Goal: Task Accomplishment & Management: Use online tool/utility

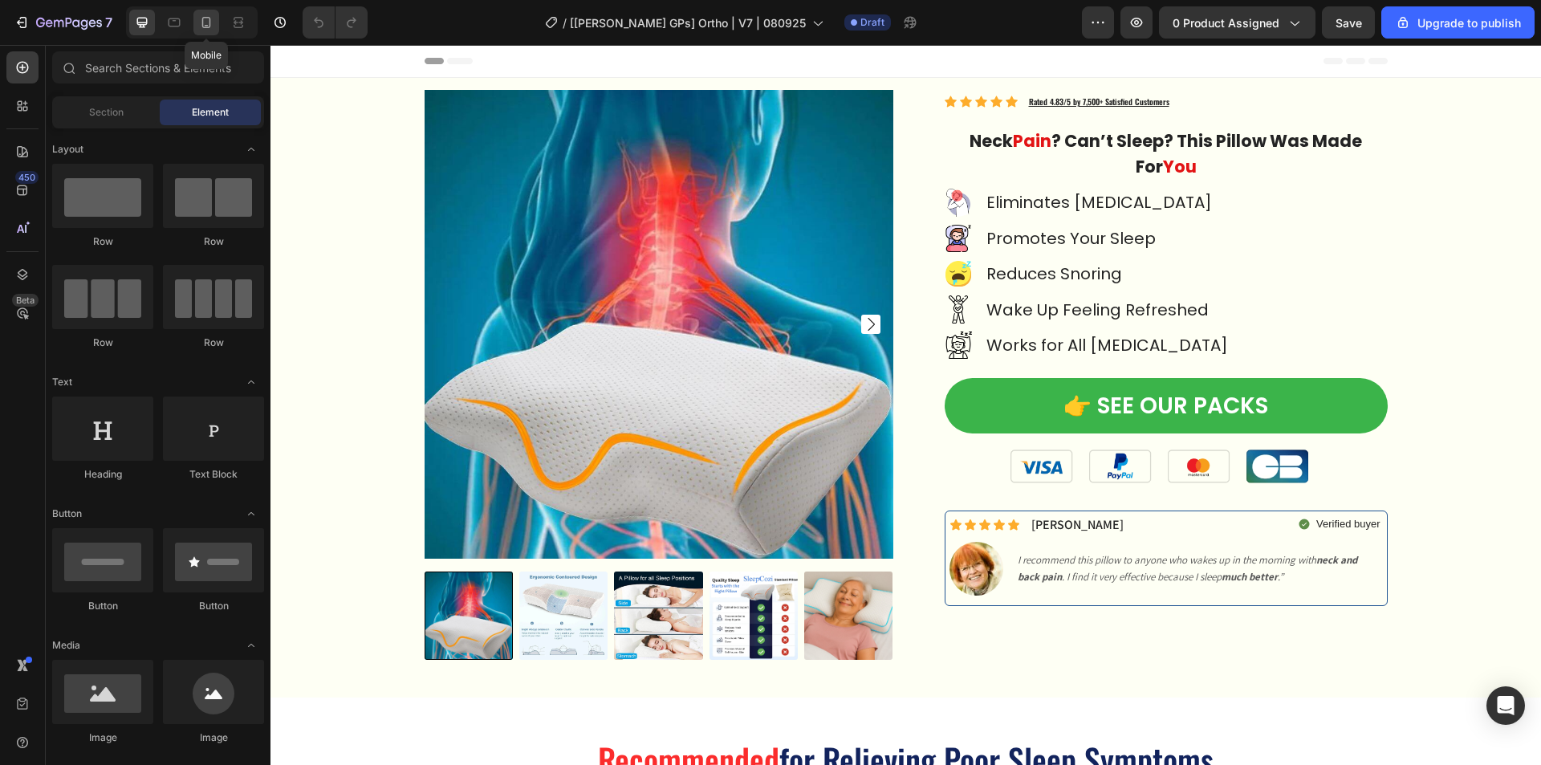
click at [205, 13] on div at bounding box center [206, 23] width 26 height 26
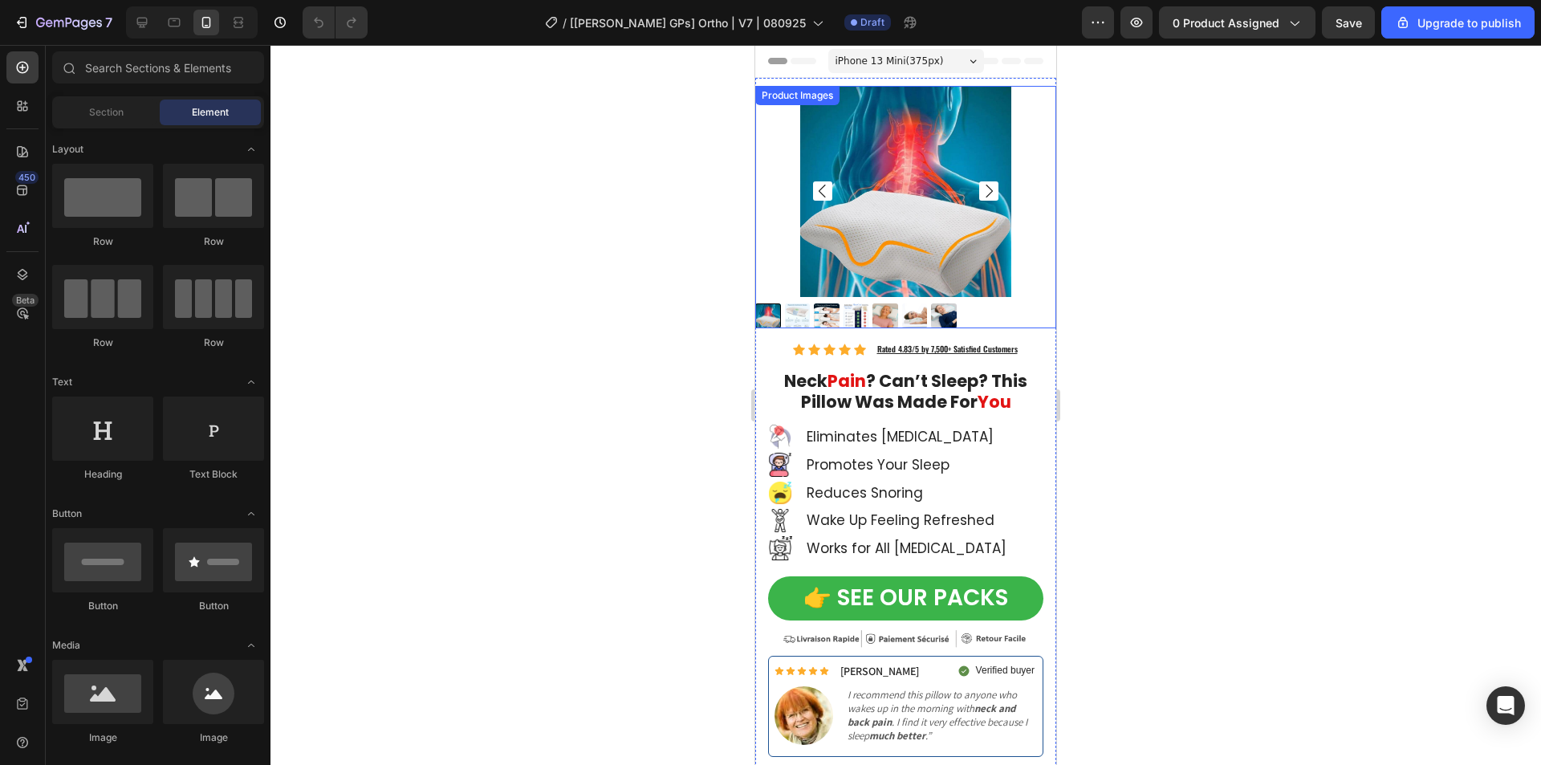
click at [912, 176] on img at bounding box center [905, 191] width 211 height 211
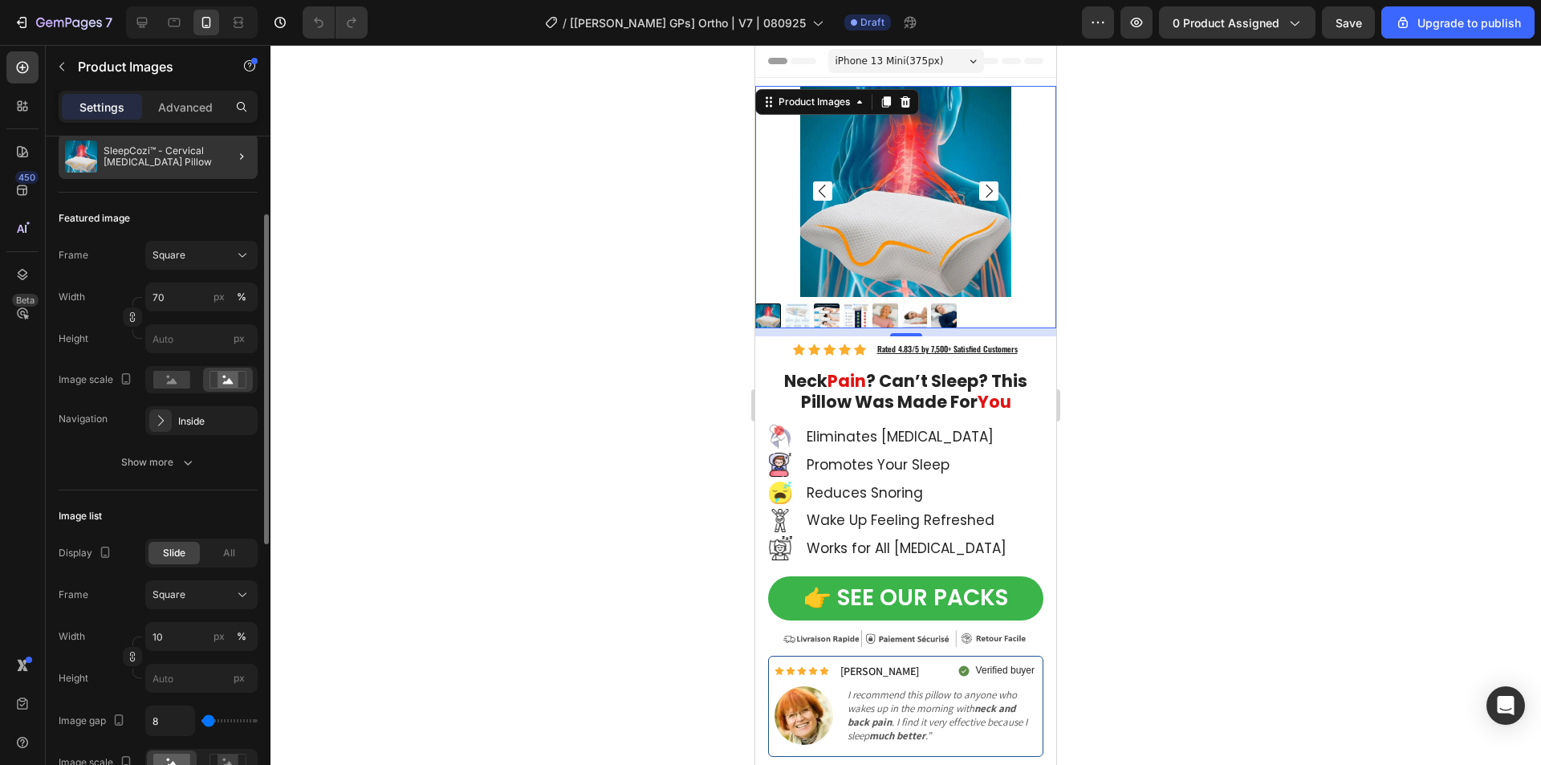
scroll to position [321, 0]
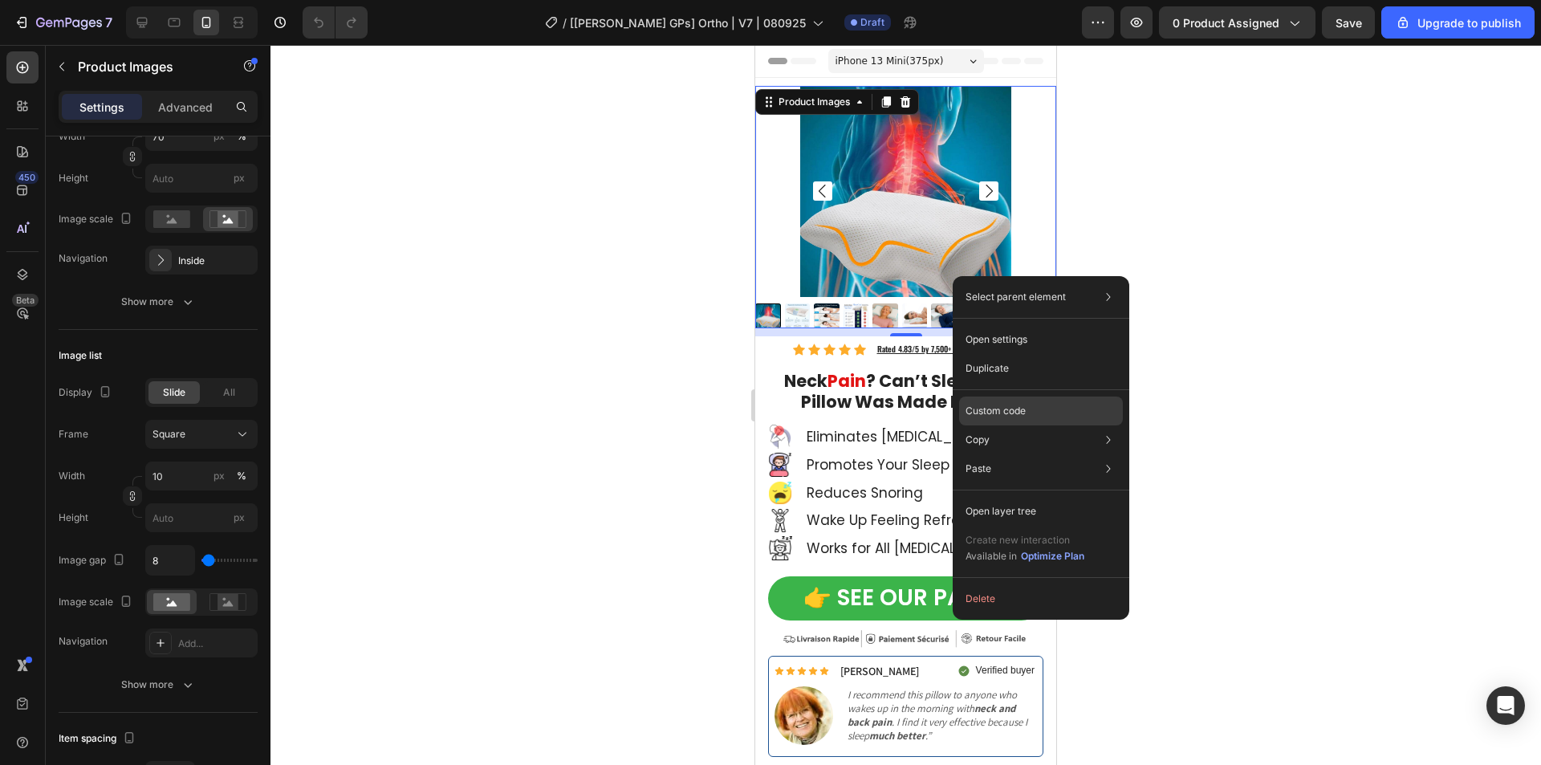
click at [997, 454] on div "Custom code" at bounding box center [1041, 468] width 164 height 29
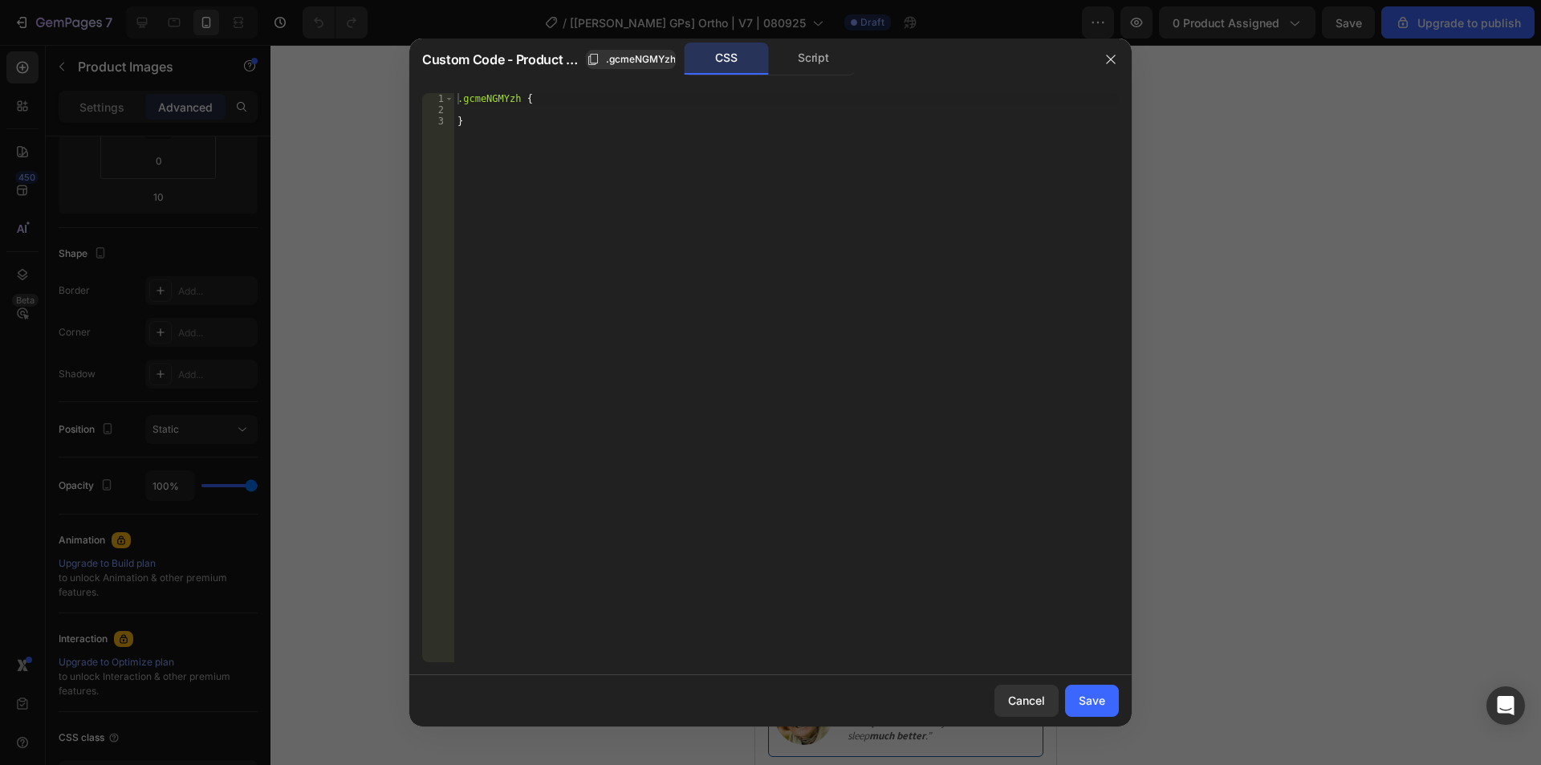
click at [701, 205] on div ".gcmeNGMYzh { }" at bounding box center [786, 388] width 664 height 591
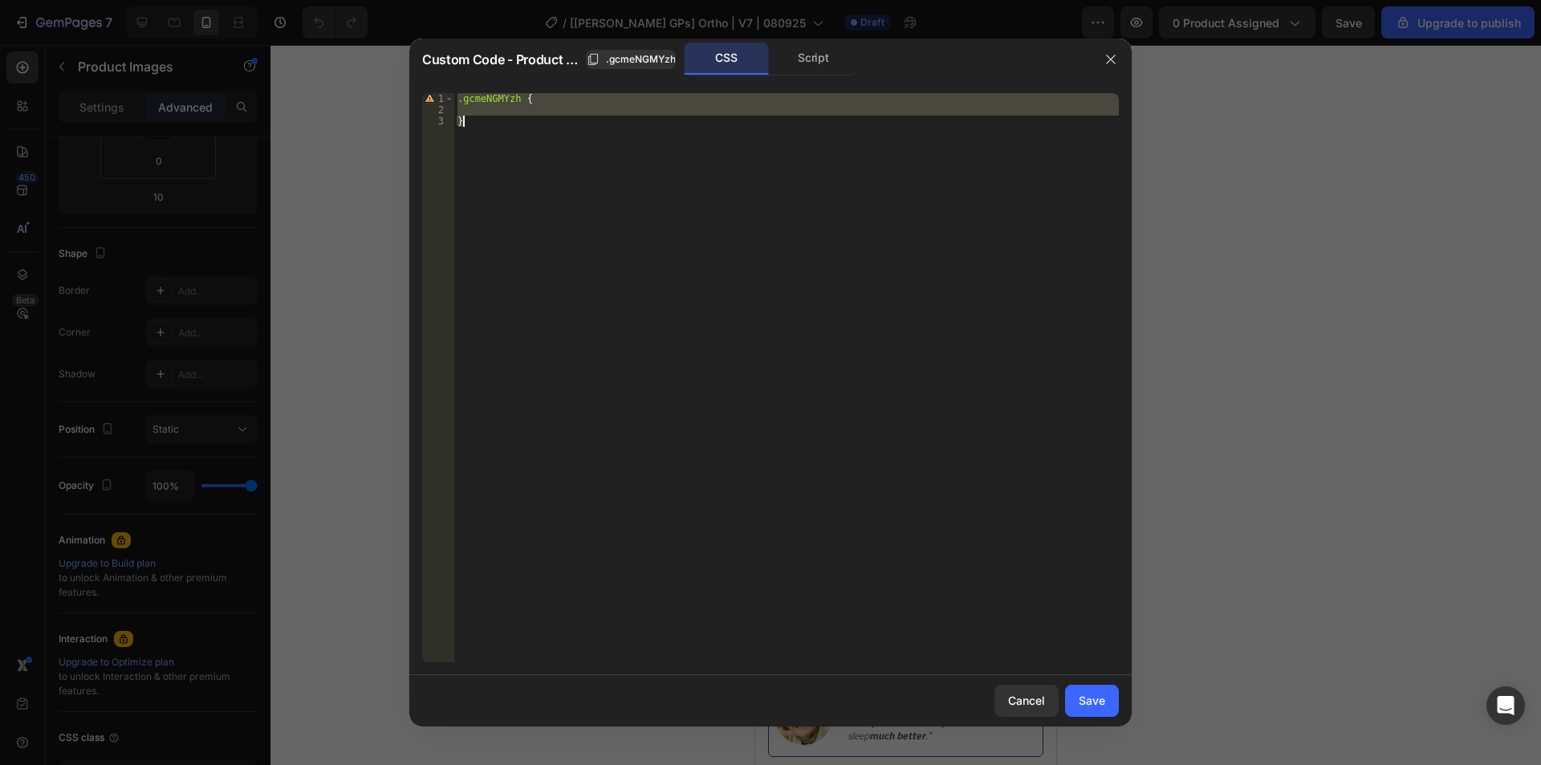
paste textarea "gallery-wrapper"
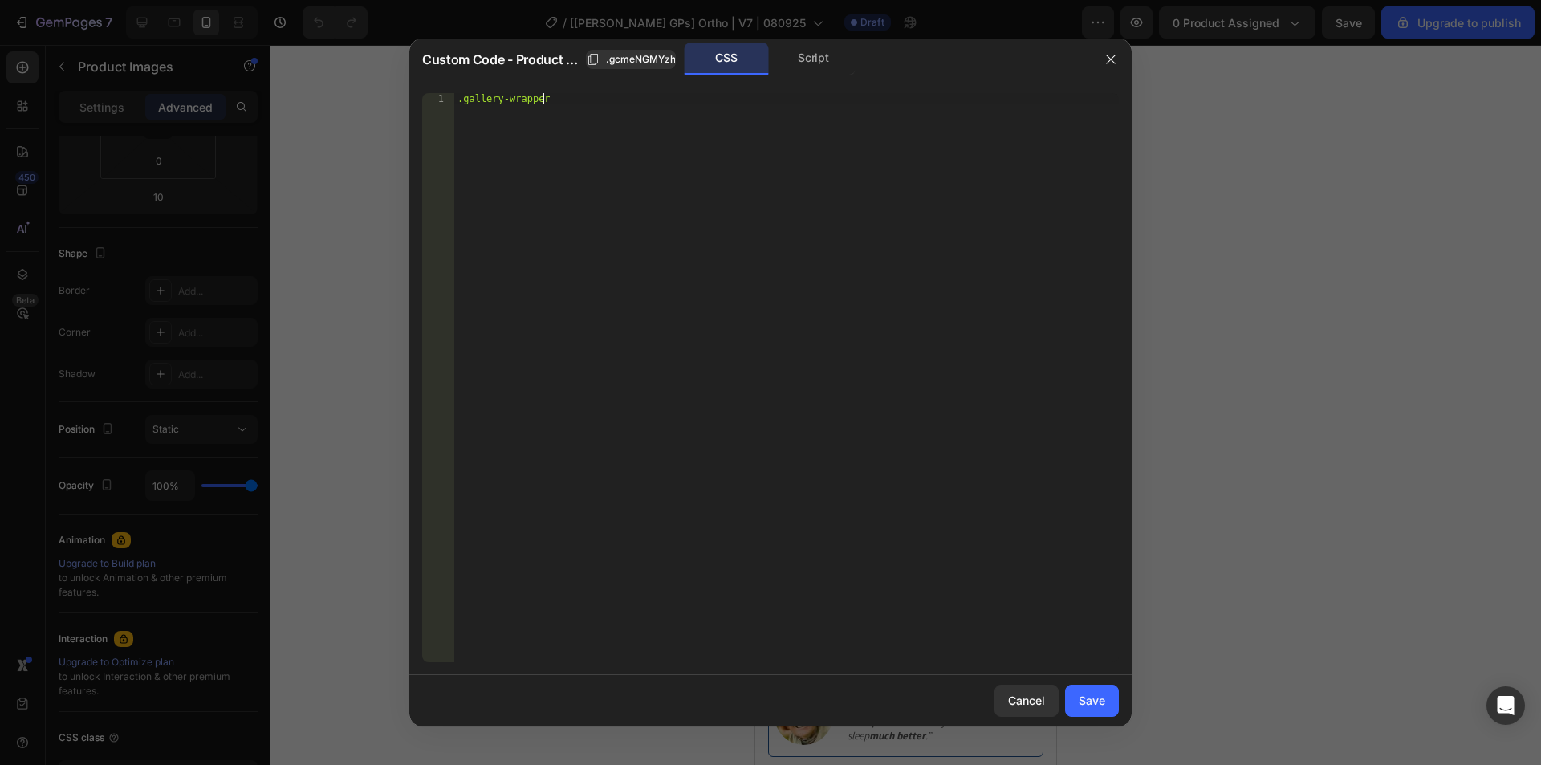
scroll to position [0, 6]
paste textarea "gp-carousel"
click at [657, 62] on span ".gcmeNGMYzh" at bounding box center [641, 59] width 70 height 14
click at [636, 100] on div ".gallery-wrapper gp-carousel [ id *= " " ]" at bounding box center [786, 388] width 664 height 591
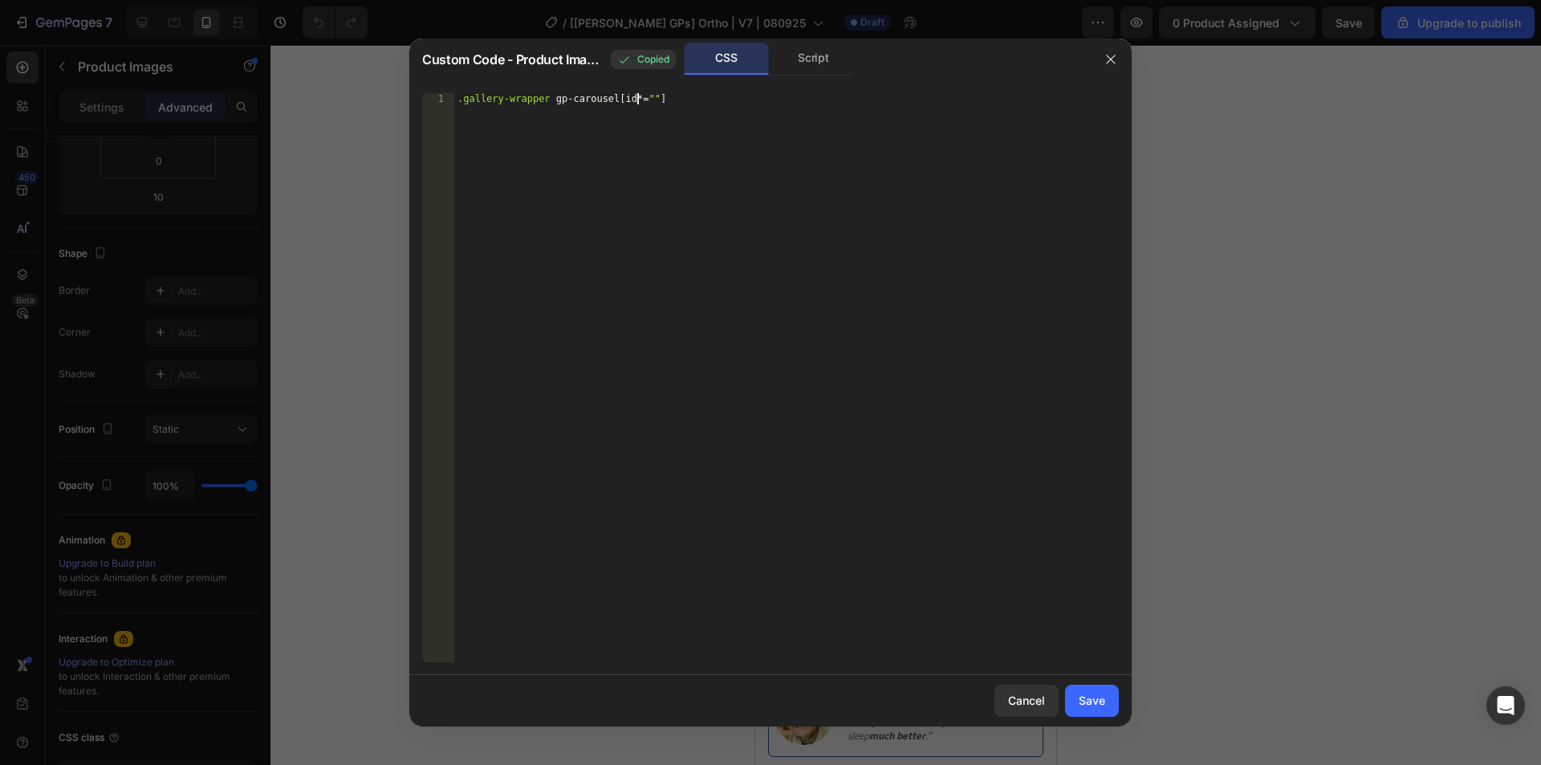
paste textarea ".gcmeNGMYzh"
click at [643, 104] on div ".gallery-wrapper gp-carousel [ id *= " .gcmeNGMYzh " ]" at bounding box center [786, 388] width 664 height 591
click at [757, 98] on div ".gallery-wrapper gp-carousel [ id *= " gcmeNGMYzh " ]" at bounding box center [786, 388] width 664 height 591
paste textarea "gem-slider-item"
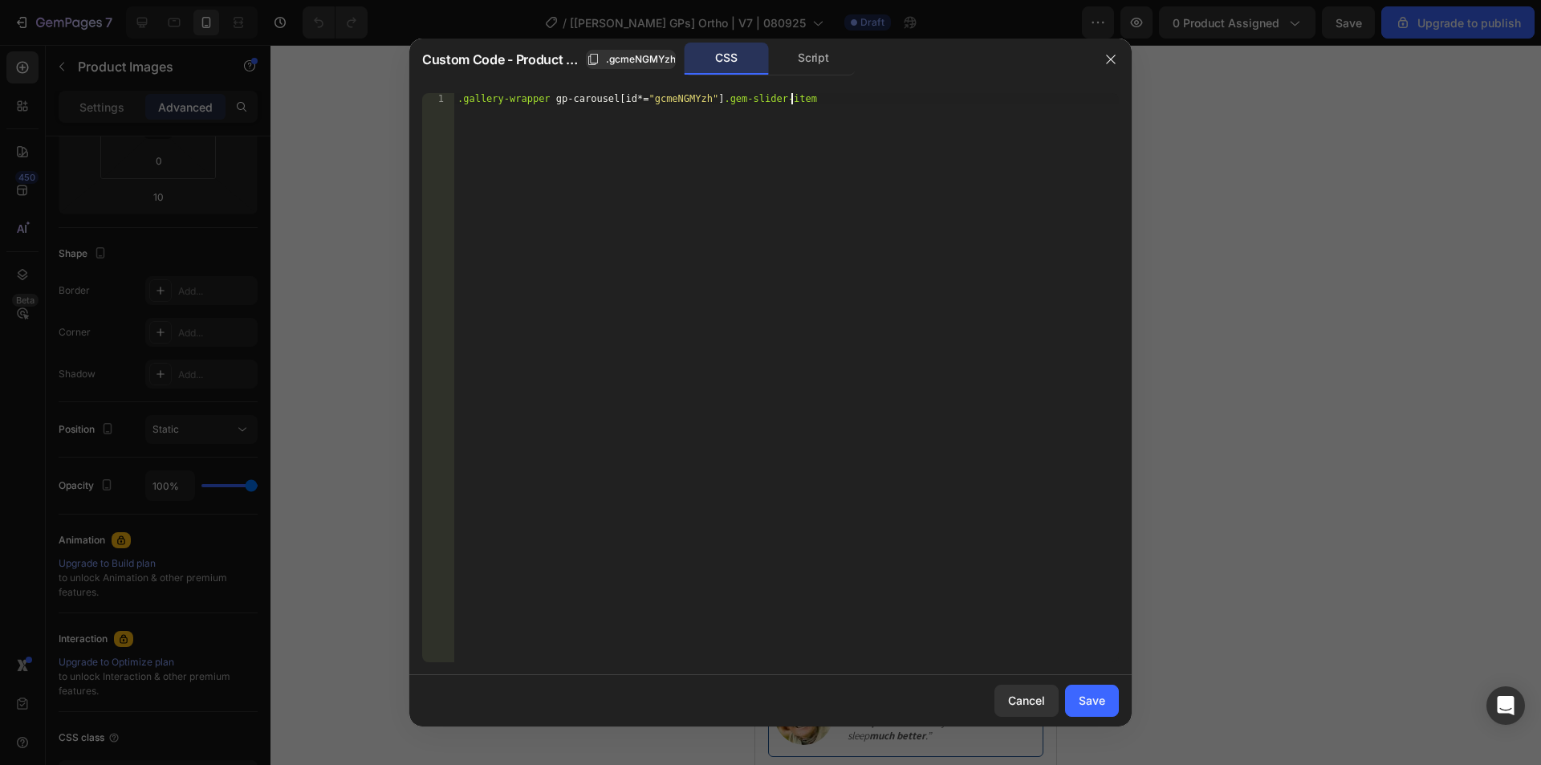
scroll to position [0, 27]
type textarea ".gallery-wrapper gp-carousel[id*="gcmeNGMYzh"] .gem-slider-item{}"
click at [1093, 703] on div "Save" at bounding box center [1092, 700] width 26 height 17
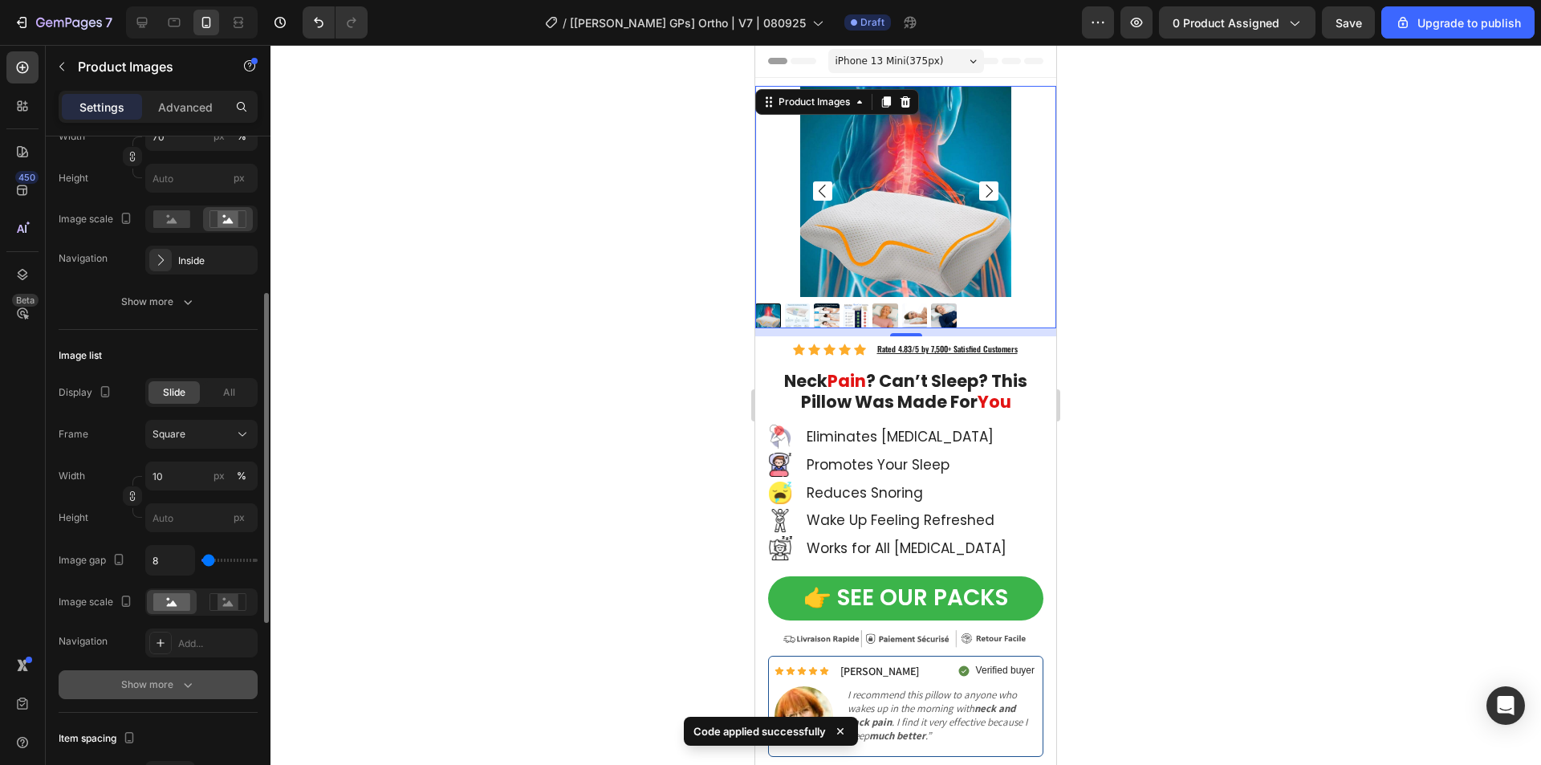
click at [174, 682] on div "Show more" at bounding box center [158, 684] width 75 height 16
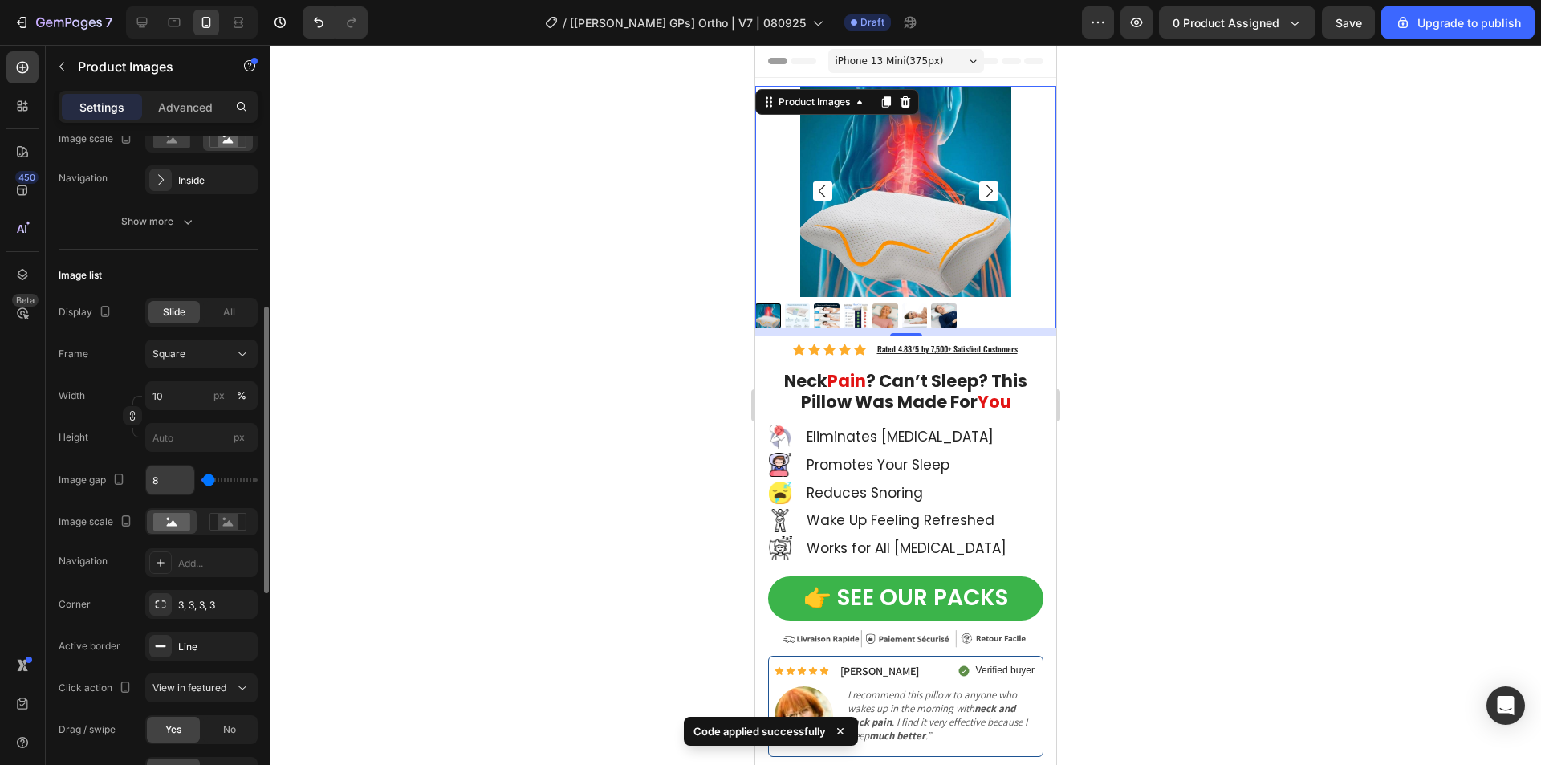
scroll to position [562, 0]
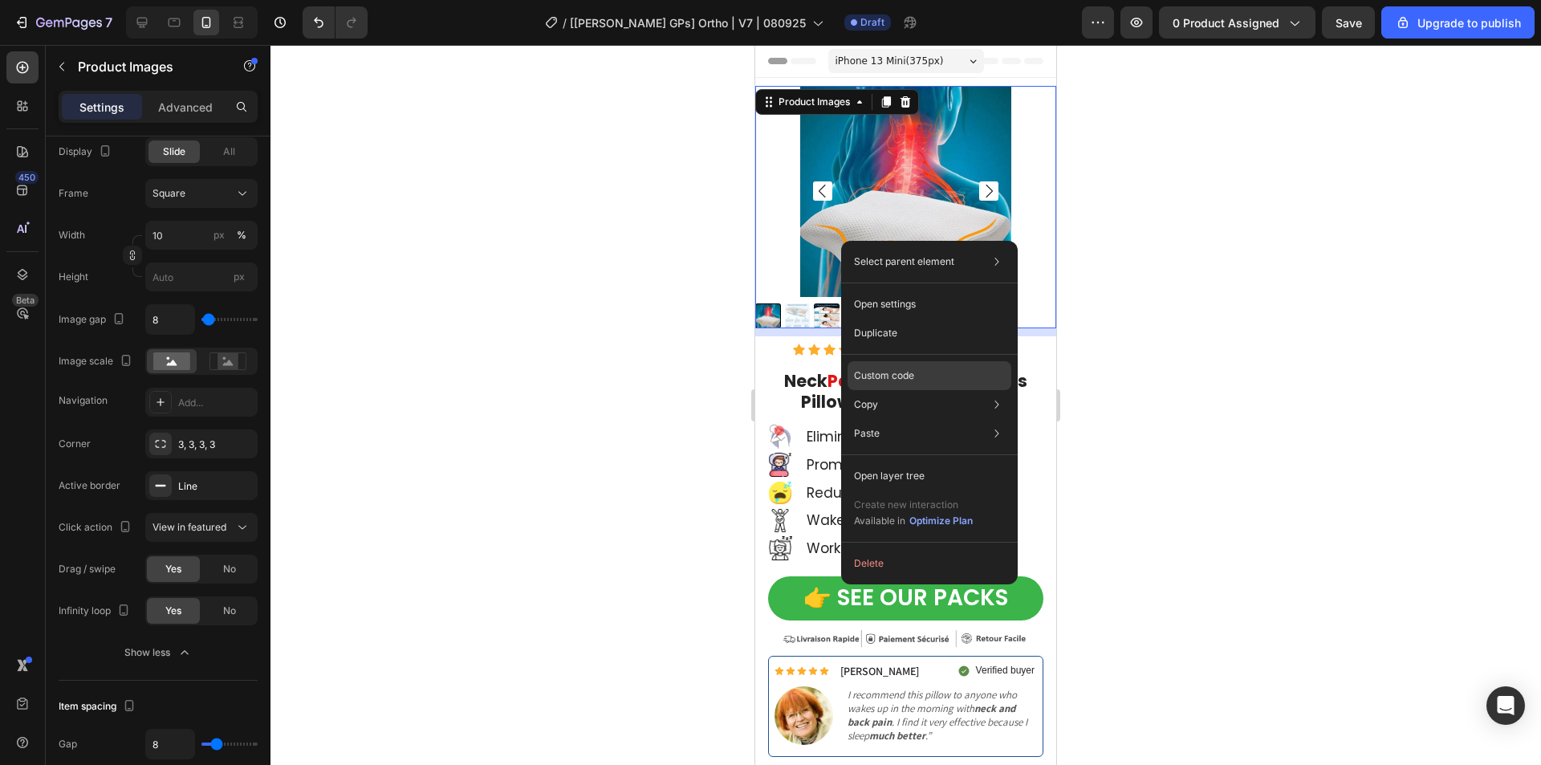
click at [879, 370] on p "Custom code" at bounding box center [884, 375] width 60 height 14
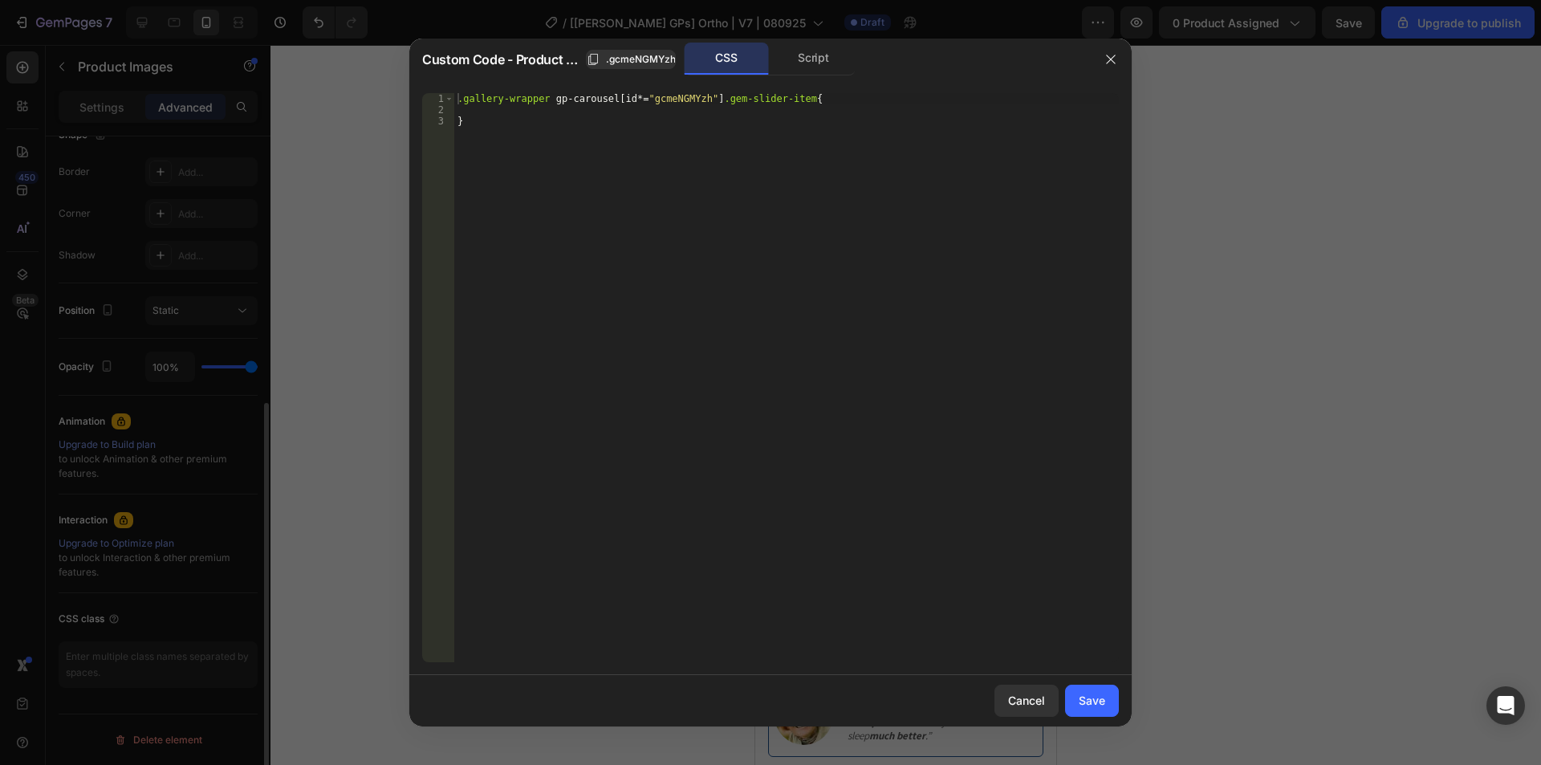
scroll to position [440, 0]
click at [566, 110] on div ".gallery-wrapper gp-carousel [ id *= " gcmeNGMYzh " ] .gem-slider-item { }" at bounding box center [786, 388] width 664 height 591
paste textarea "calc(10% - 4.5px);"
type textarea "min-width: calc(10% - 4.5px) !important;"
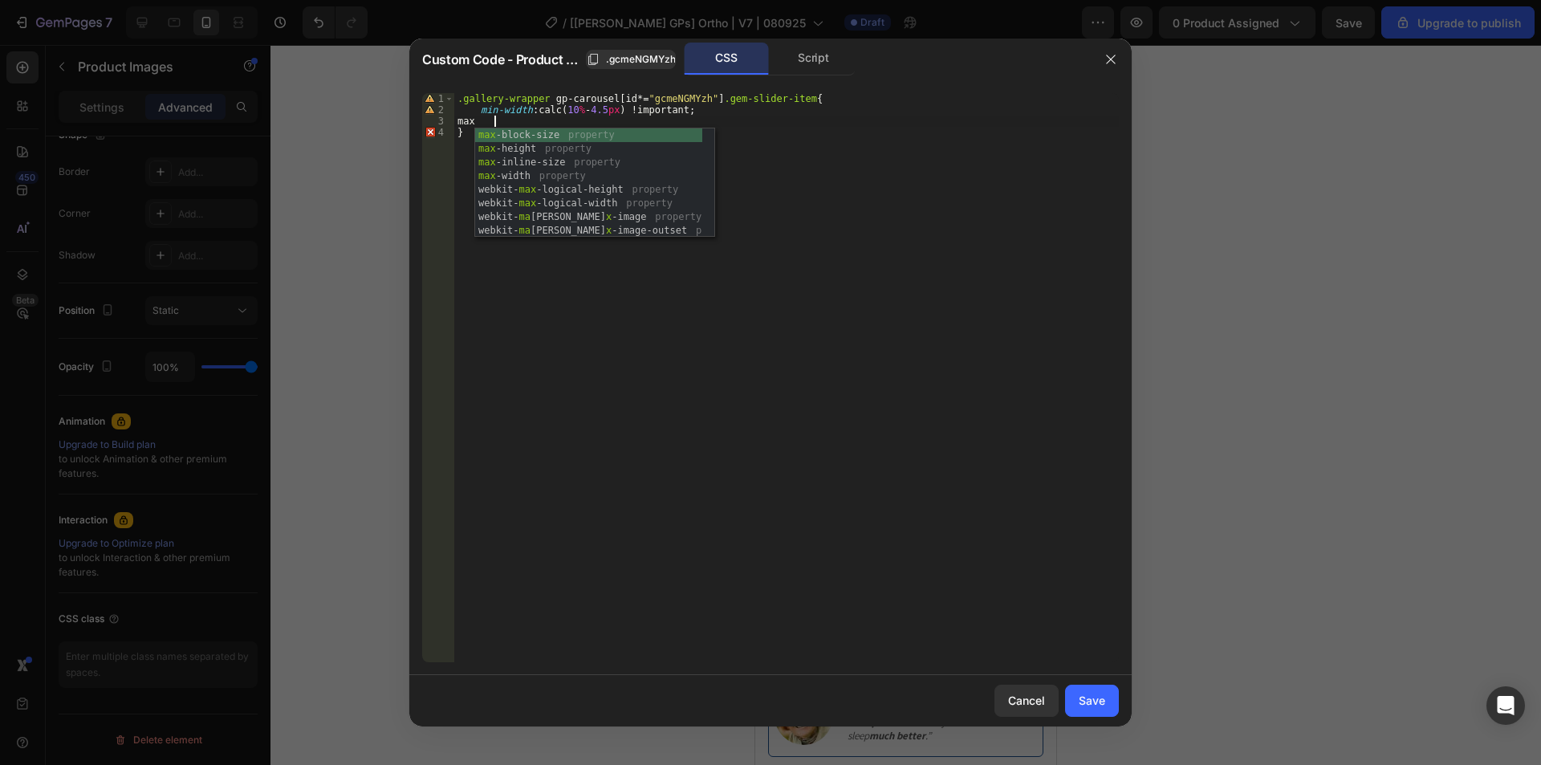
scroll to position [0, 2]
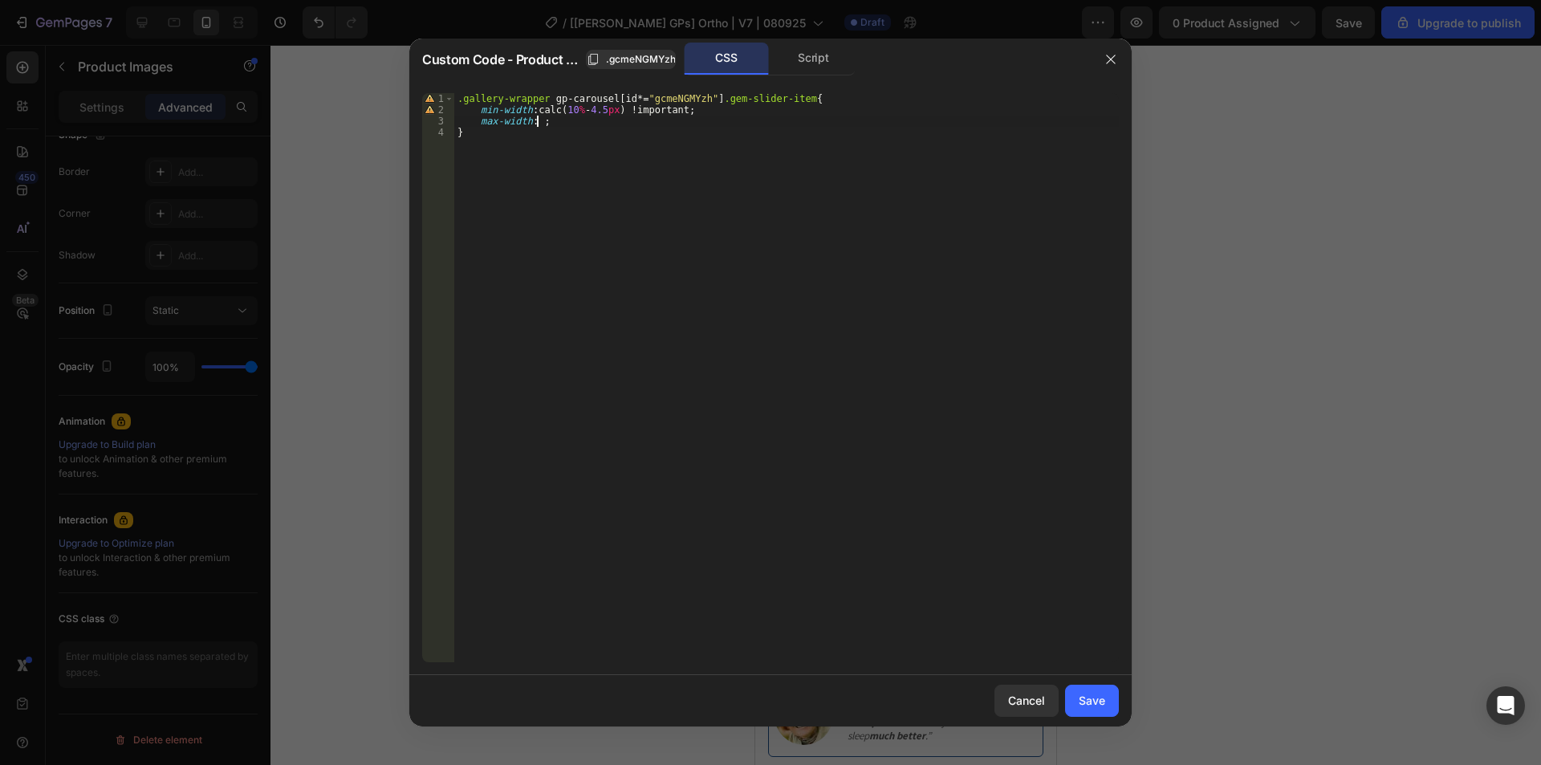
paste textarea "calc(10% - 4.5px)"
click at [454, 99] on div ".gallery-wrapper gp-carousel [ id *= " gcmeNGMYzh " ] .gem-slider-item { min-wi…" at bounding box center [786, 388] width 664 height 591
type textarea ".gallery-wrapper gp-carousel[id*="gcmeNGMYzh"] .gem-slider-item{"
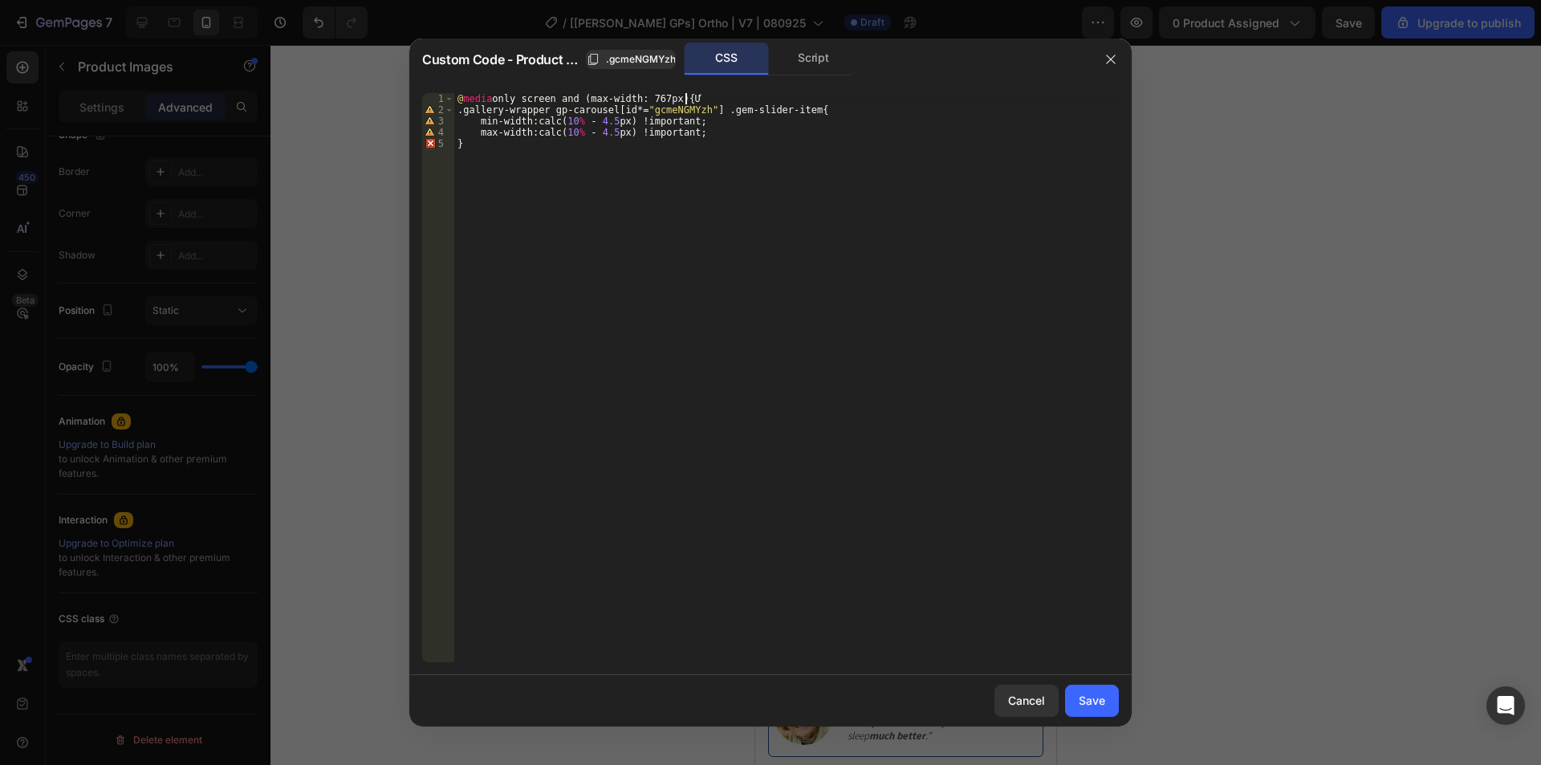
type textarea "@media only screen and (max-width: 767px){}"
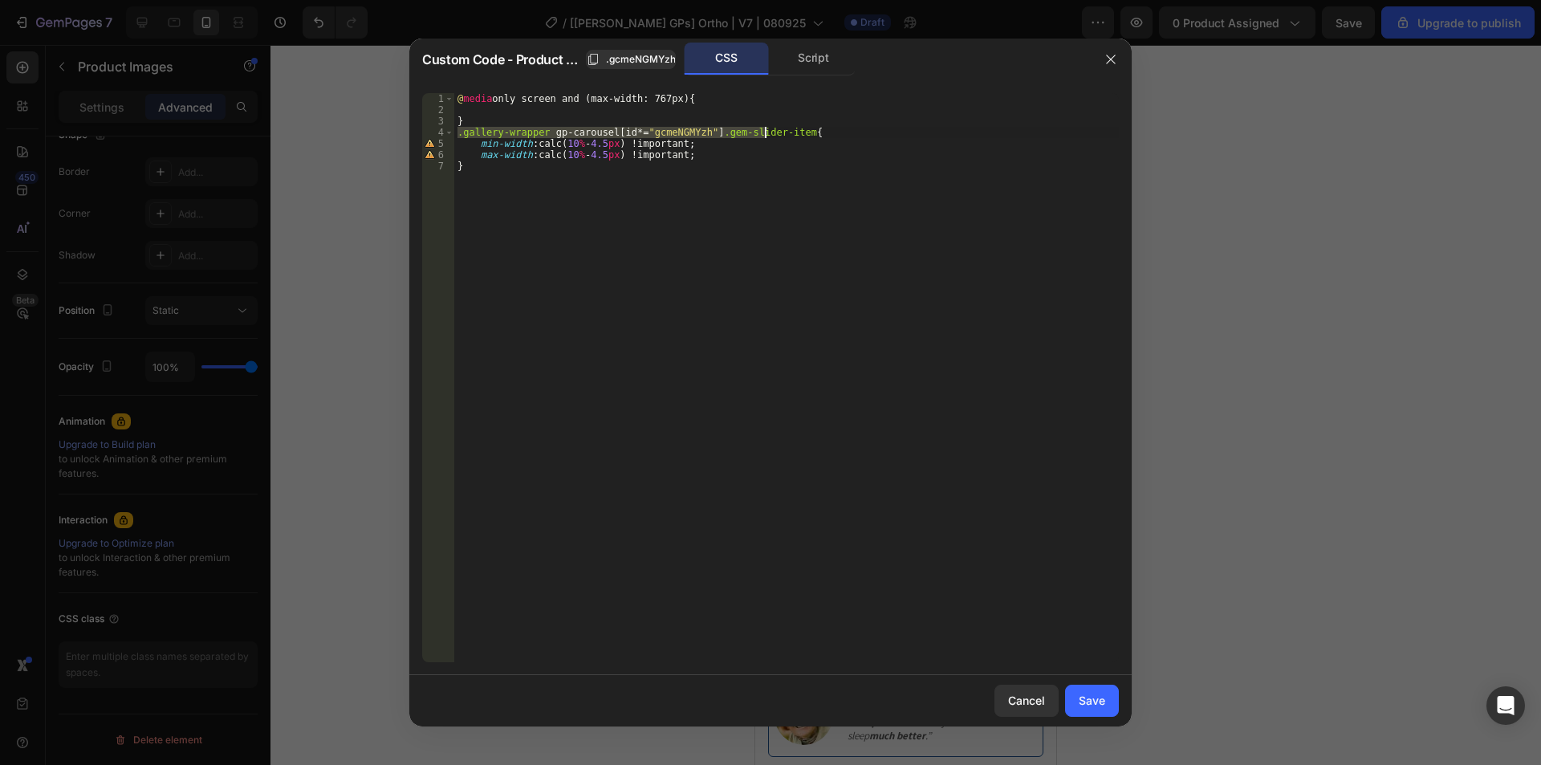
drag, startPoint x: 457, startPoint y: 131, endPoint x: 766, endPoint y: 130, distance: 308.2
click at [766, 130] on div "@ media only screen and (max-width: 767px) { } .gallery-wrapper gp-carousel [ i…" at bounding box center [786, 388] width 664 height 591
type textarea ".gallery-wrapper gp-carousel[id*="gcmeNGMYzh"] .gem-slider-item{"
click at [634, 109] on div "@ media only screen and (max-width: 767px) { } .gallery-wrapper gp-carousel [ i…" at bounding box center [786, 388] width 664 height 591
paste textarea ".gallery-wrapper gp-carousel[id*="gcmeNGMYzh"] .gem-slider"
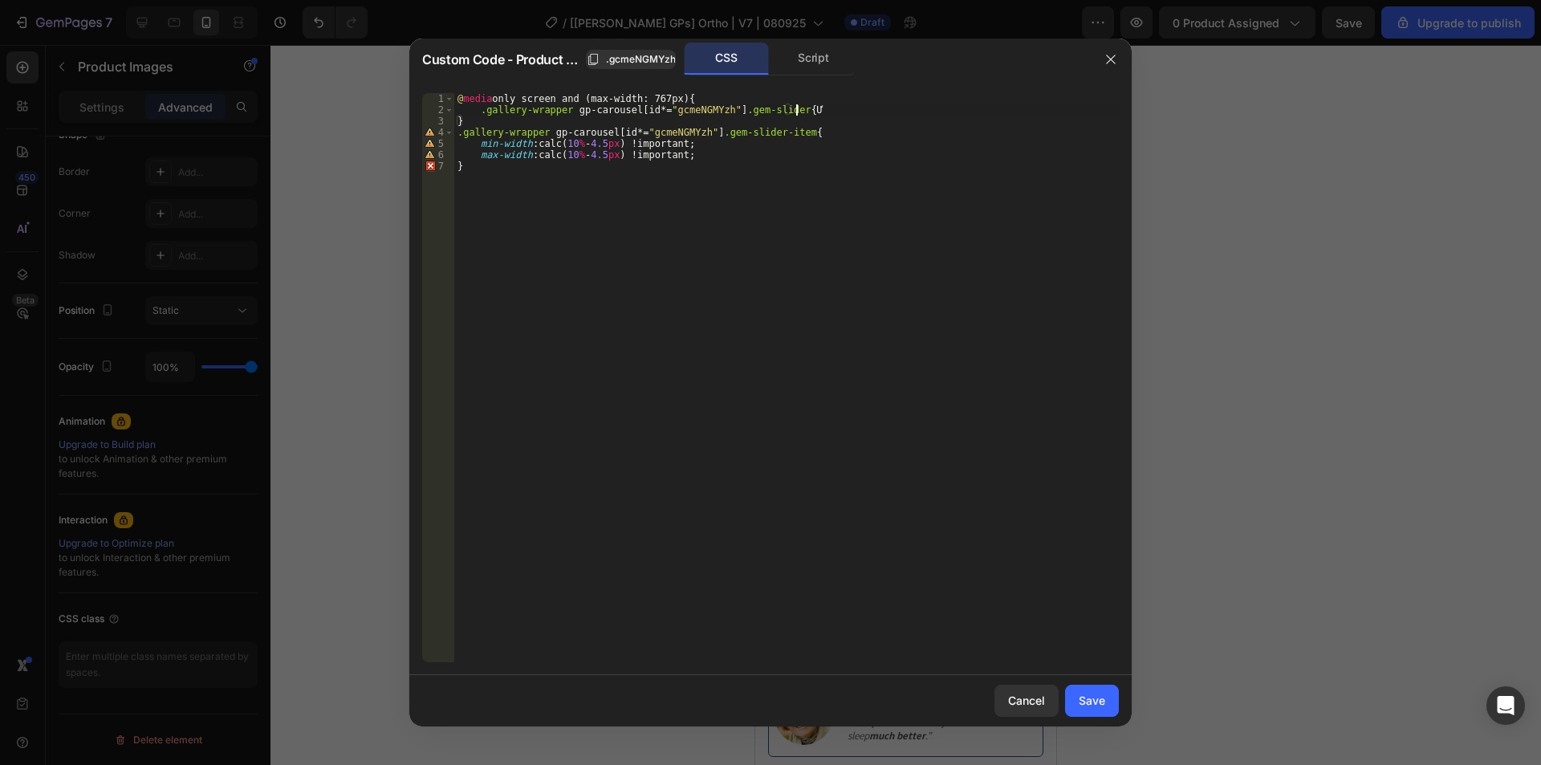
type textarea ".gallery-wrapper gp-carousel[id*="gcmeNGMYzh"] .gem-slider{}"
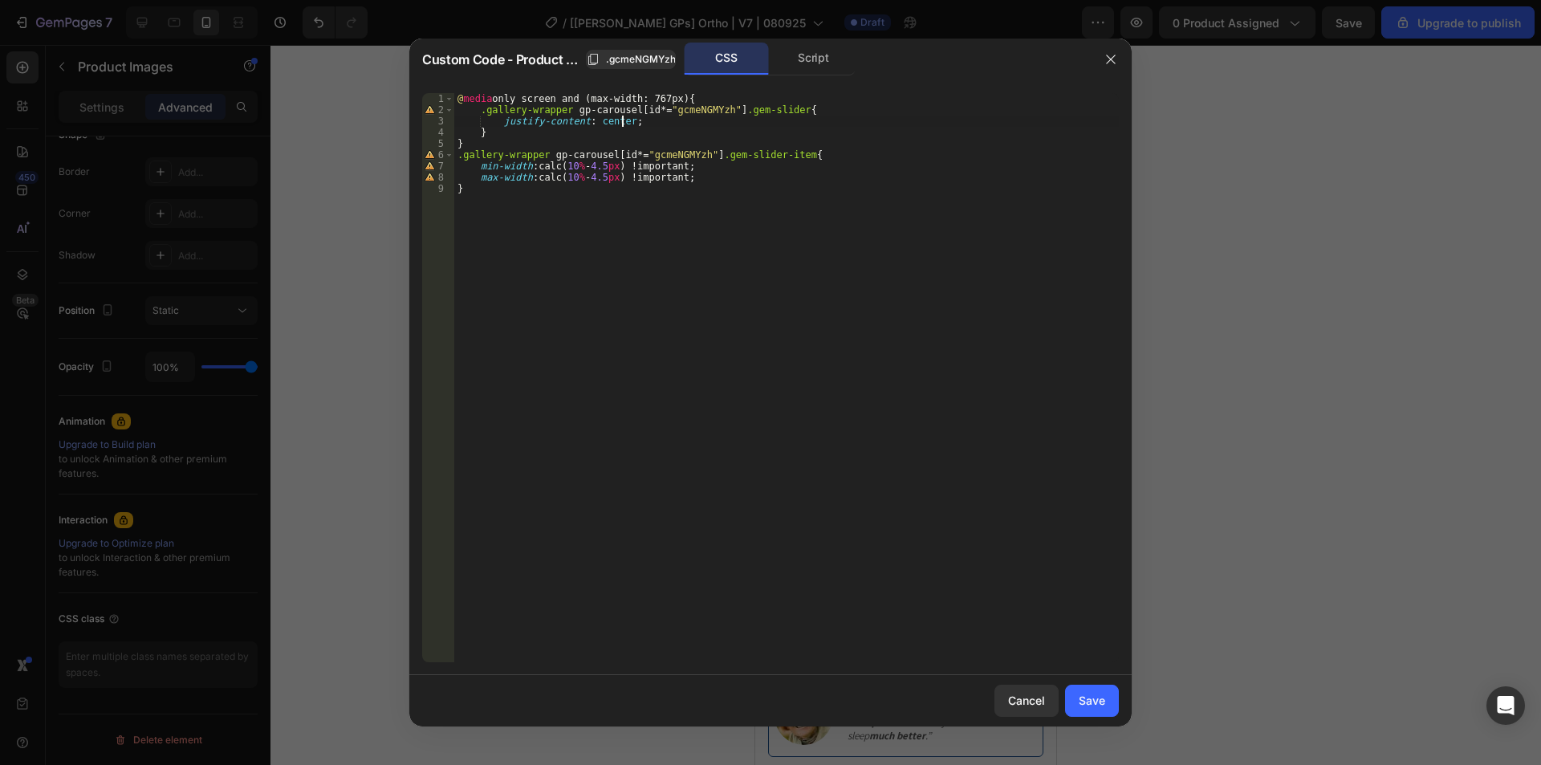
scroll to position [0, 14]
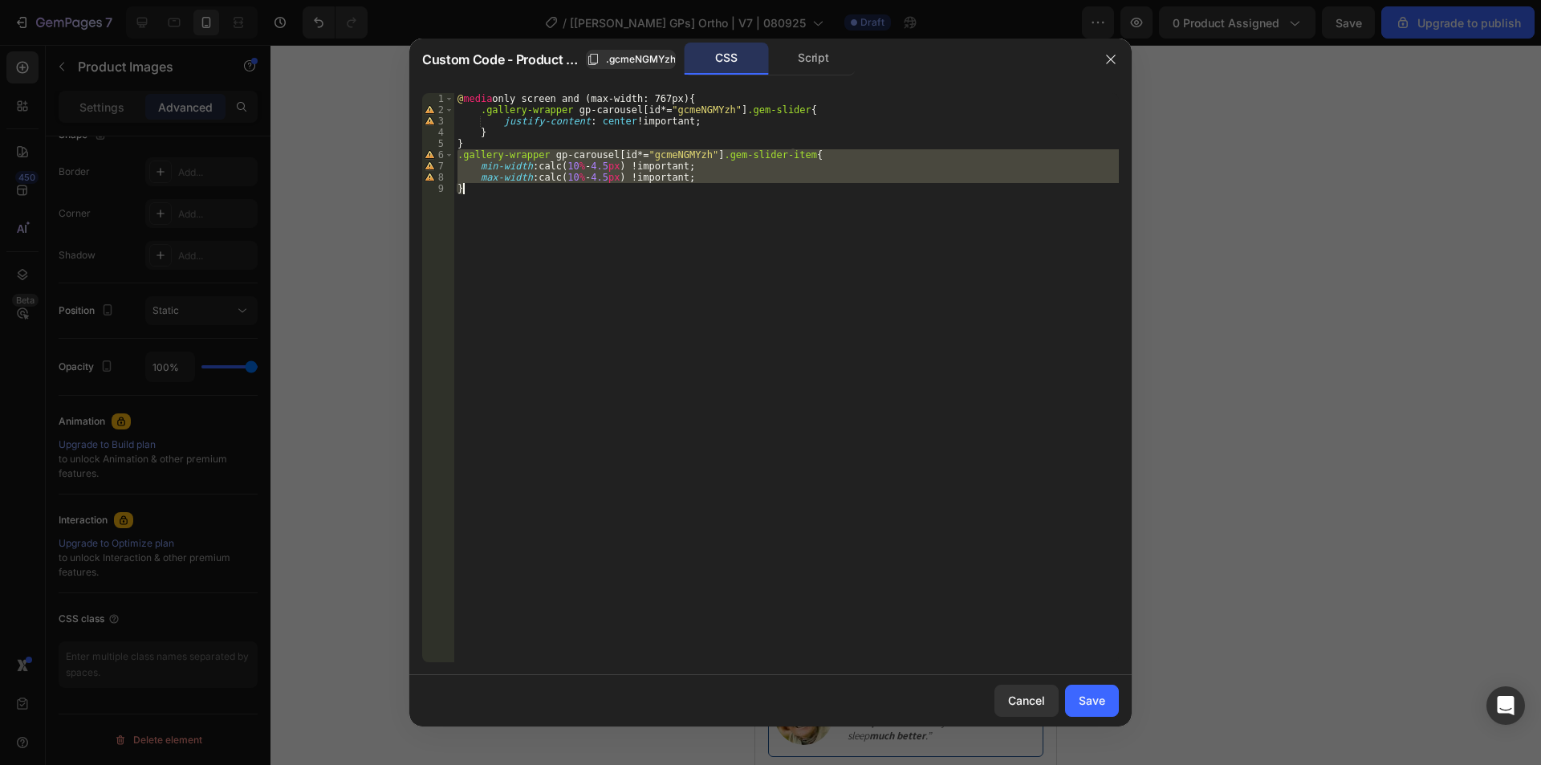
drag, startPoint x: 457, startPoint y: 156, endPoint x: 466, endPoint y: 187, distance: 31.7
click at [466, 187] on div "@ media only screen and (max-width: 767px) { .gallery-wrapper gp-carousel [ id …" at bounding box center [786, 388] width 664 height 591
type textarea "max-width: calc(10% - 4.5px) !important; }"
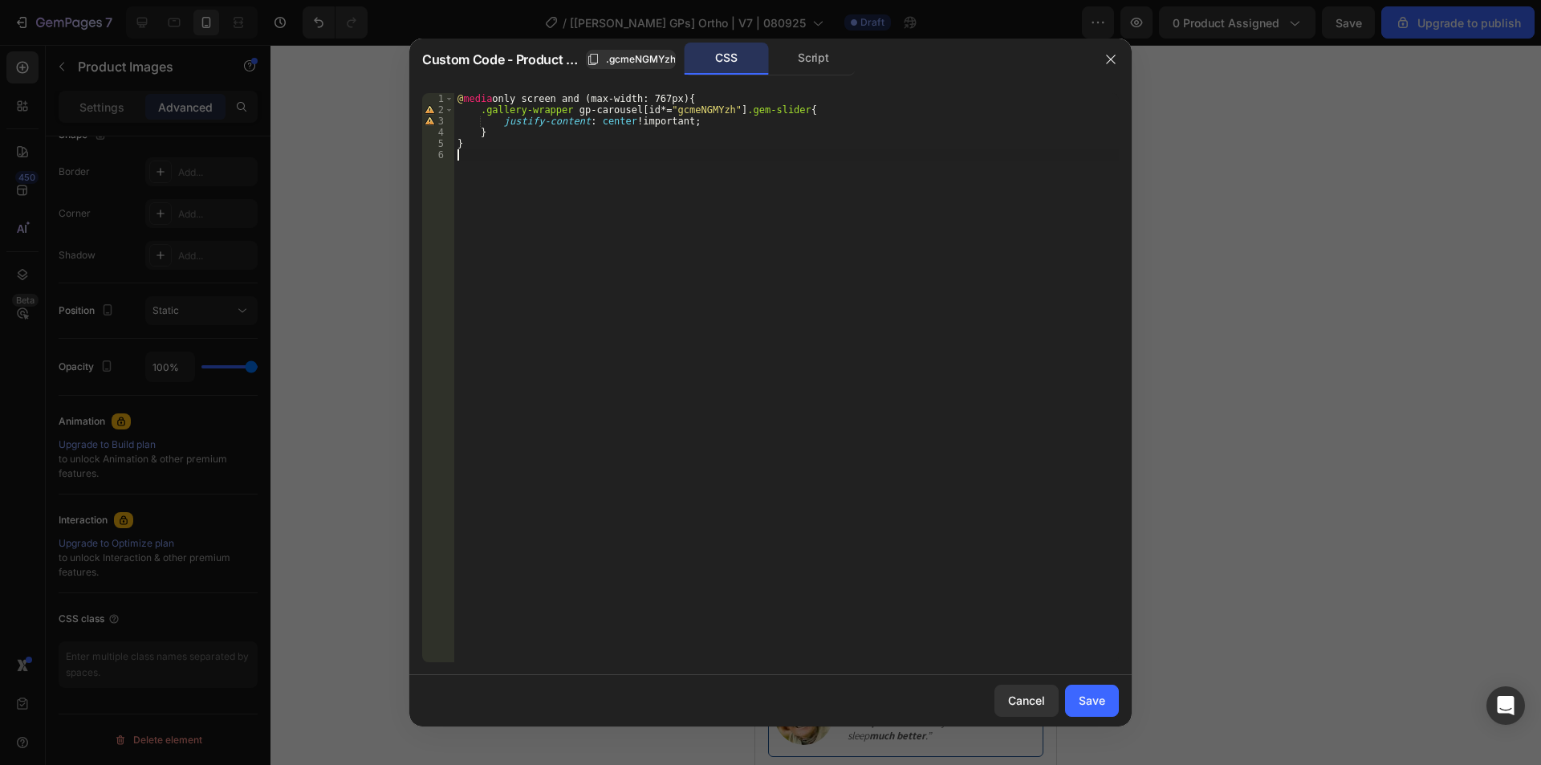
scroll to position [0, 0]
click at [505, 132] on div "@ media only screen and (max-width: 767px) { .gallery-wrapper gp-carousel [ id …" at bounding box center [786, 388] width 664 height 591
type textarea "}"
paste textarea "}"
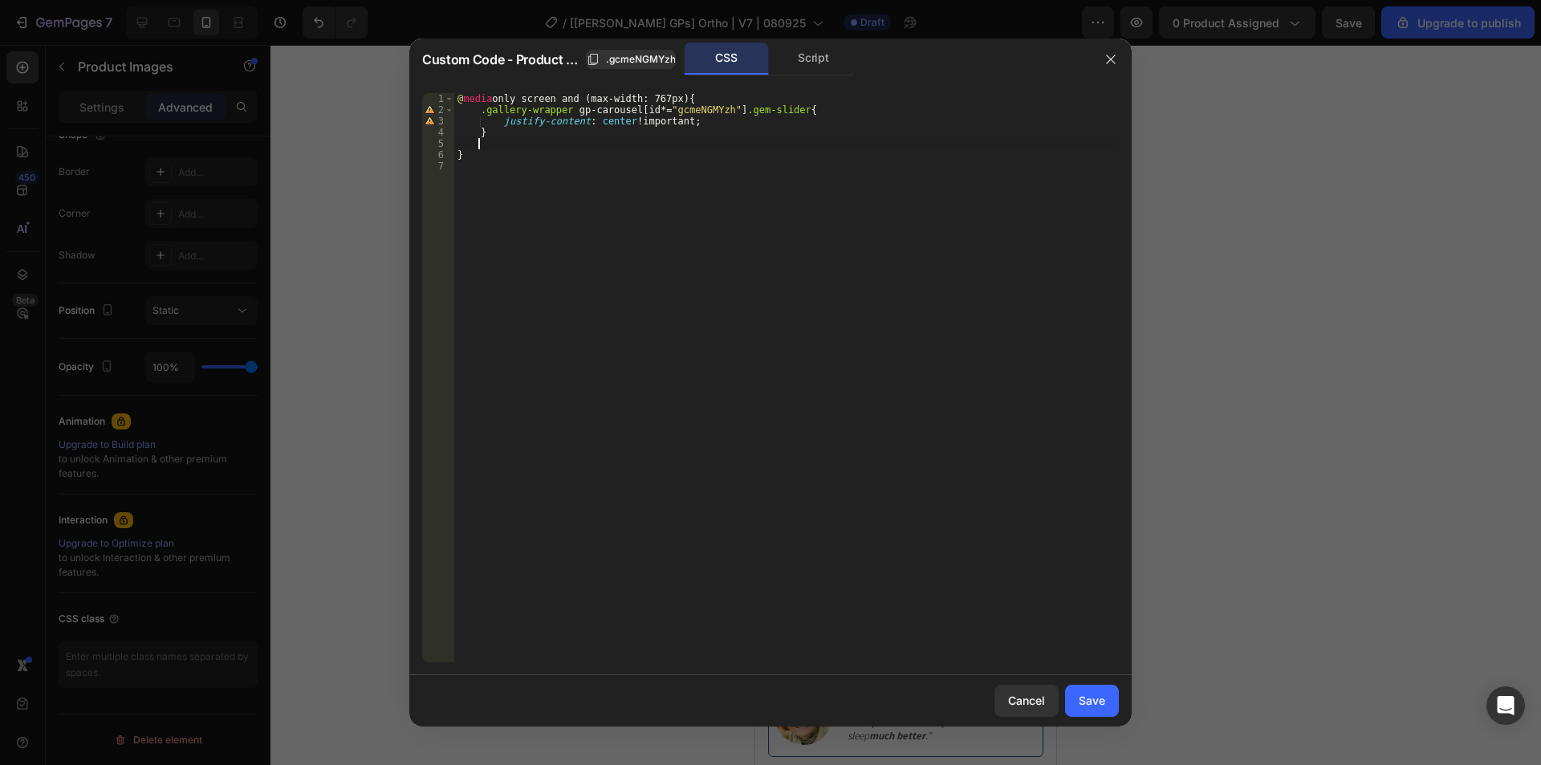
scroll to position [0, 0]
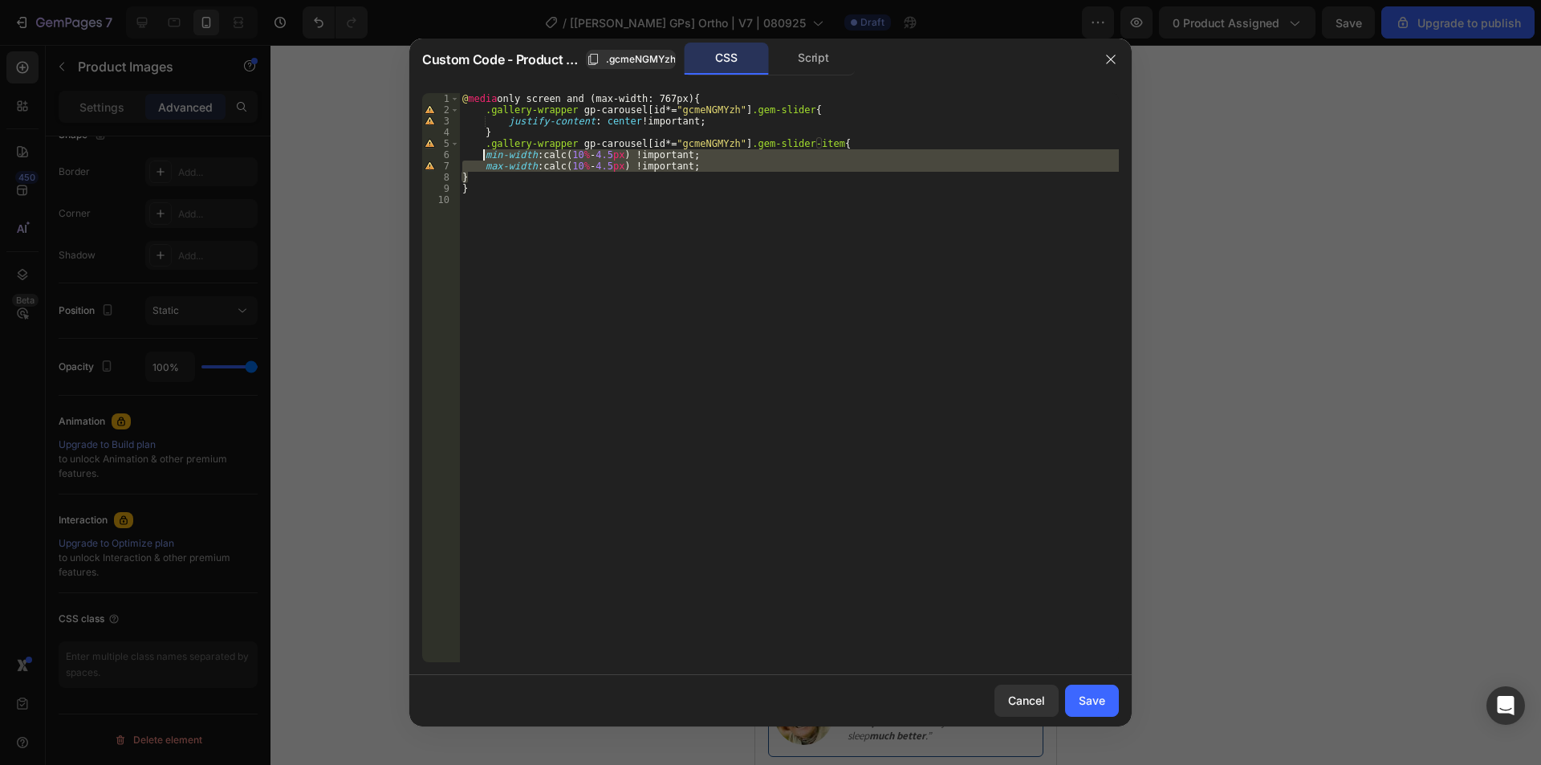
click at [481, 155] on div "@ media only screen and (max-width: 767px) { .gallery-wrapper gp-carousel [ id …" at bounding box center [789, 388] width 660 height 591
type textarea "min-width: calc(10% - 4.5px) !important; max-width: calc(10% - 4.5px) !importan…"
click at [1085, 703] on div "Save" at bounding box center [1092, 700] width 26 height 17
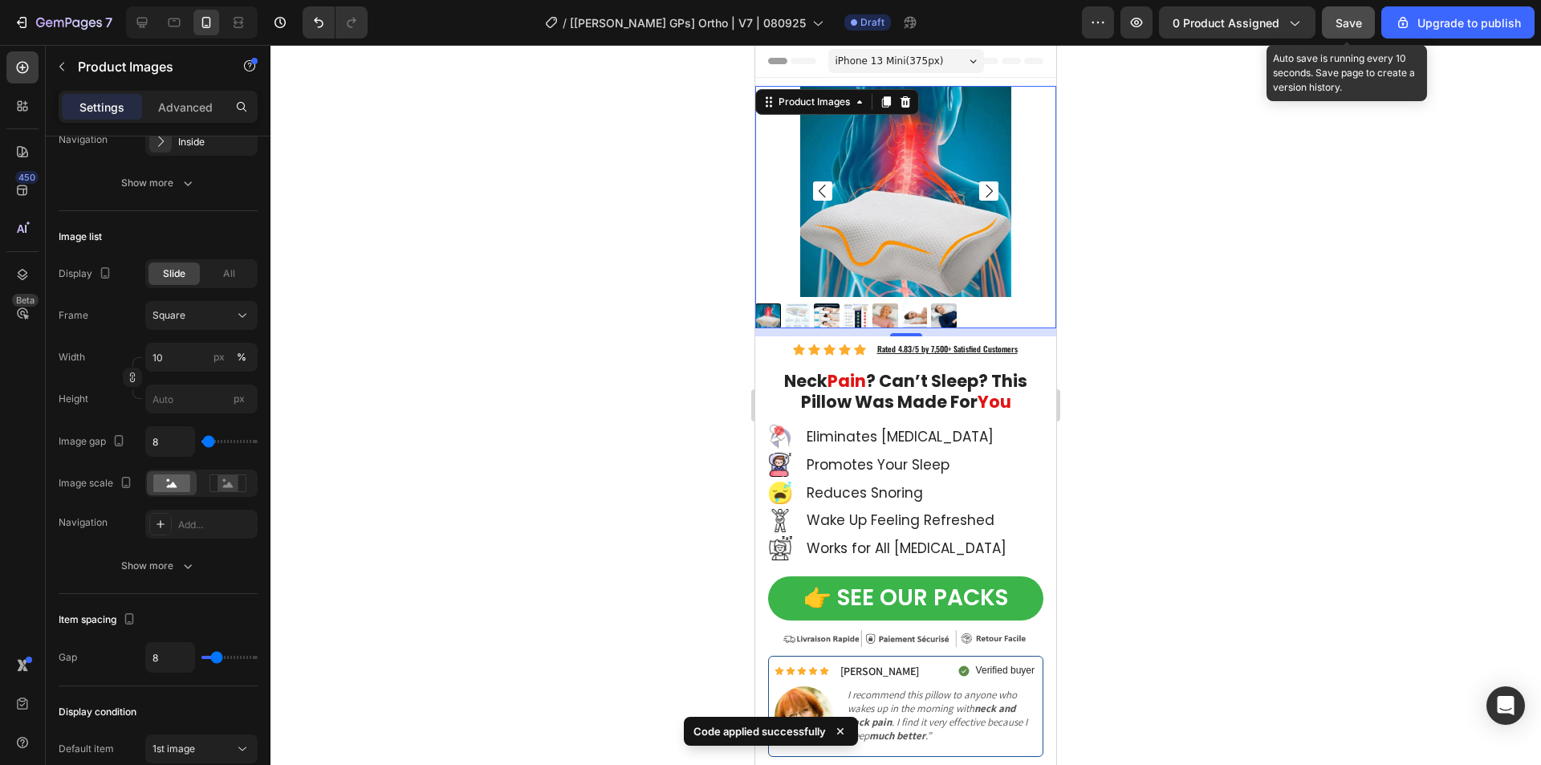
click at [1351, 8] on button "Save" at bounding box center [1348, 22] width 53 height 32
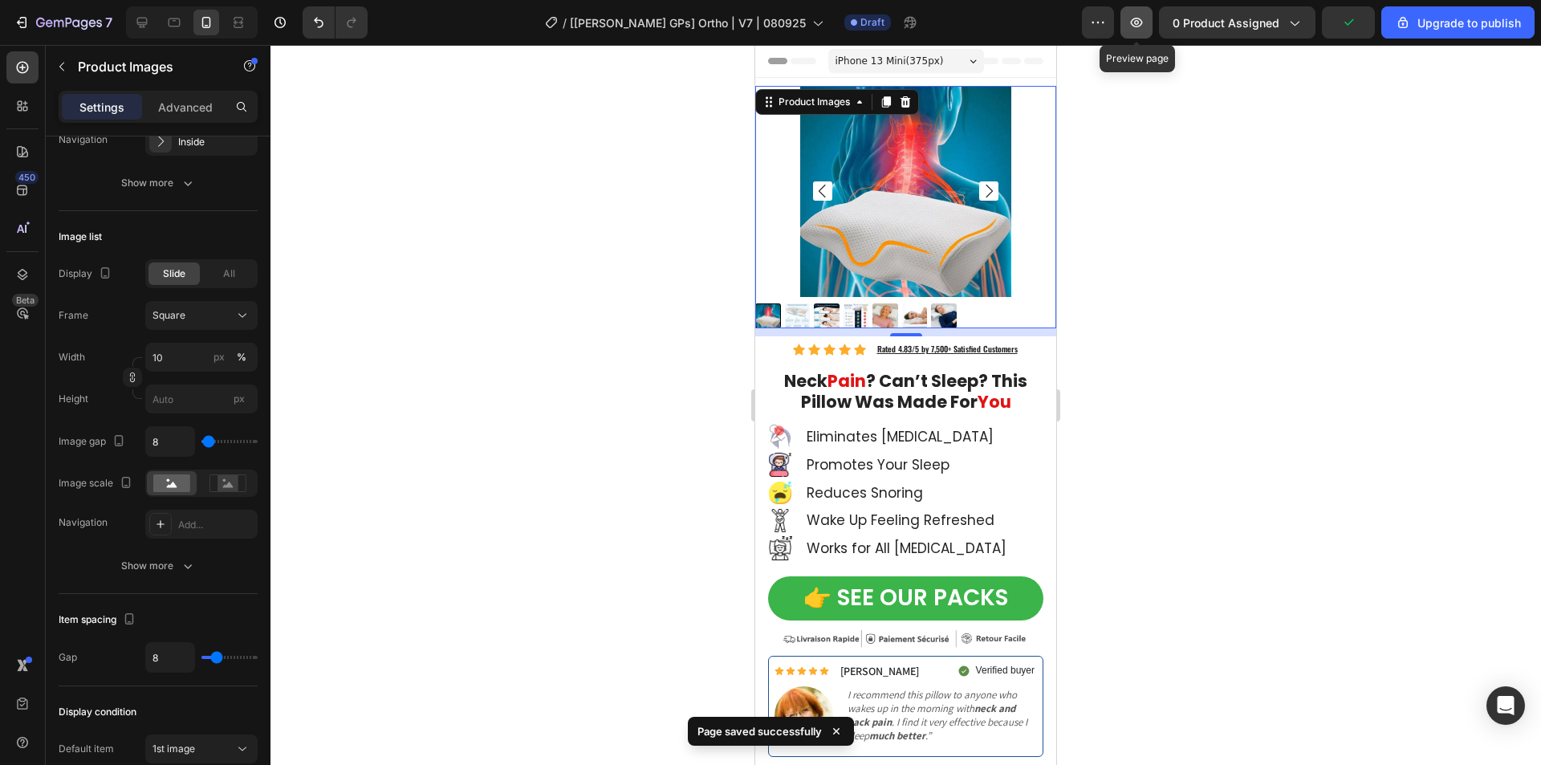
click at [1138, 22] on icon "button" at bounding box center [1137, 23] width 12 height 10
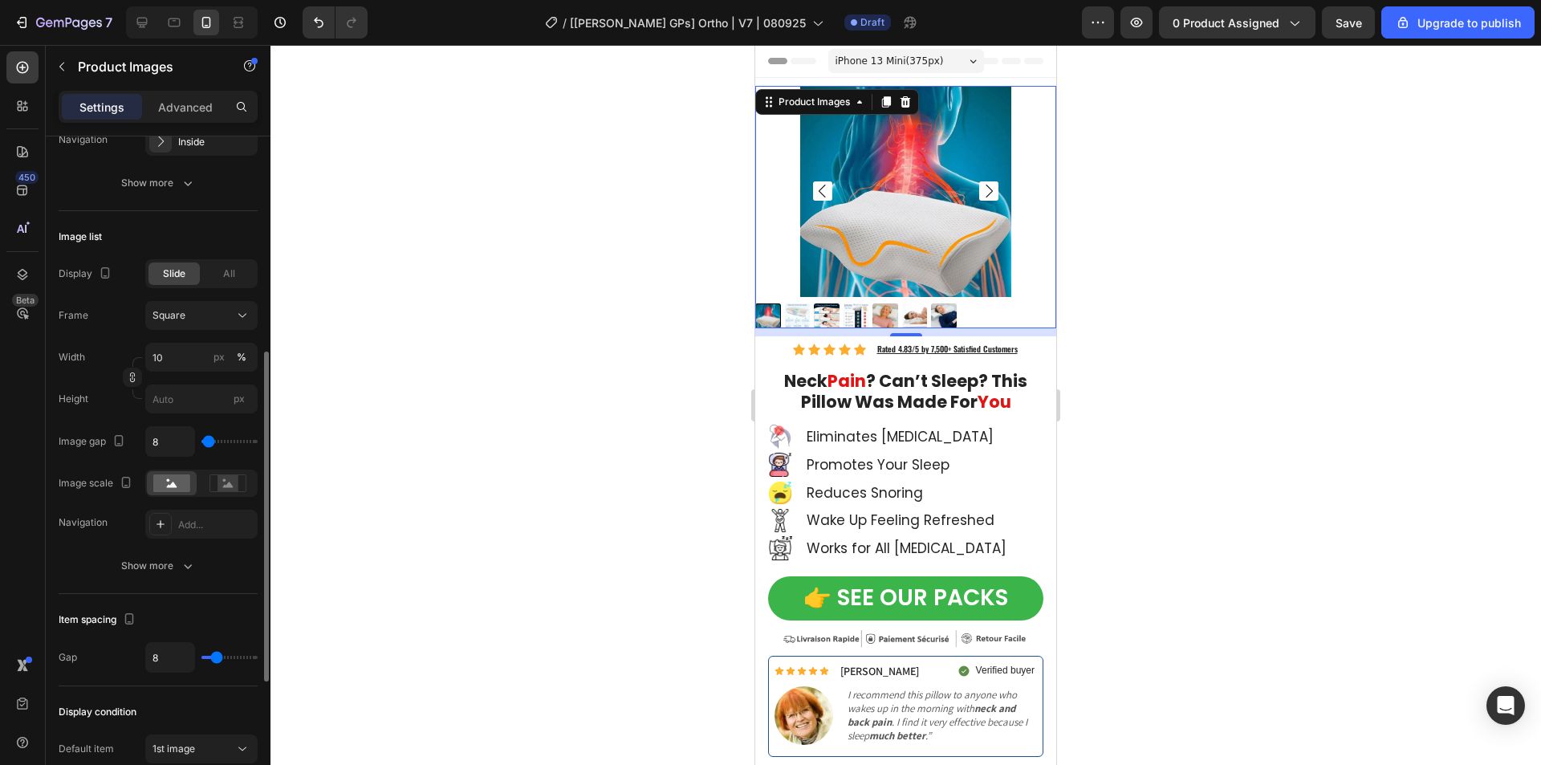
type input "0"
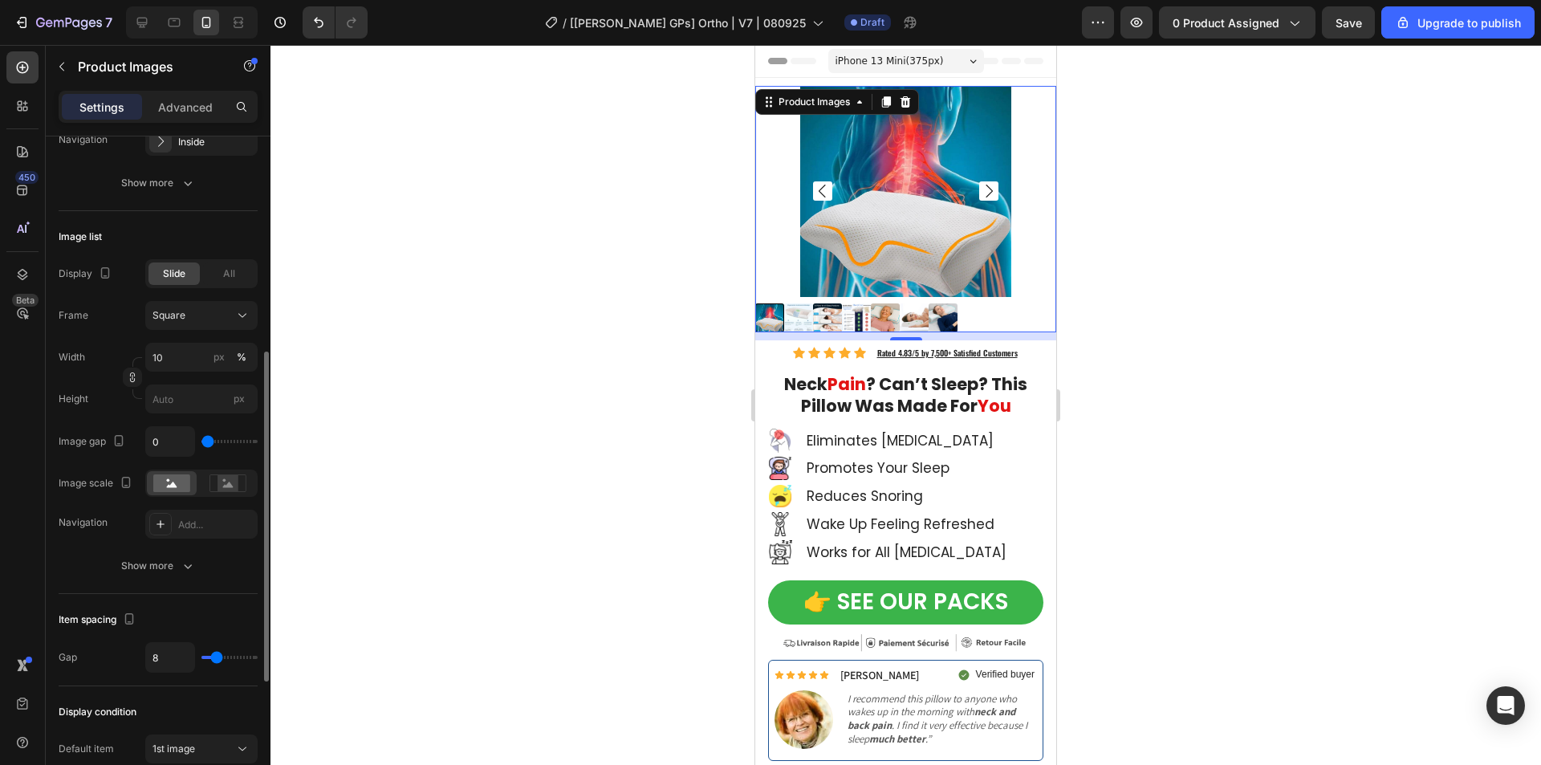
drag, startPoint x: 210, startPoint y: 441, endPoint x: 174, endPoint y: 442, distance: 36.1
type input "0"
click at [201, 442] on input "range" at bounding box center [229, 441] width 56 height 3
click at [154, 442] on input "0" at bounding box center [170, 441] width 48 height 29
type input "8"
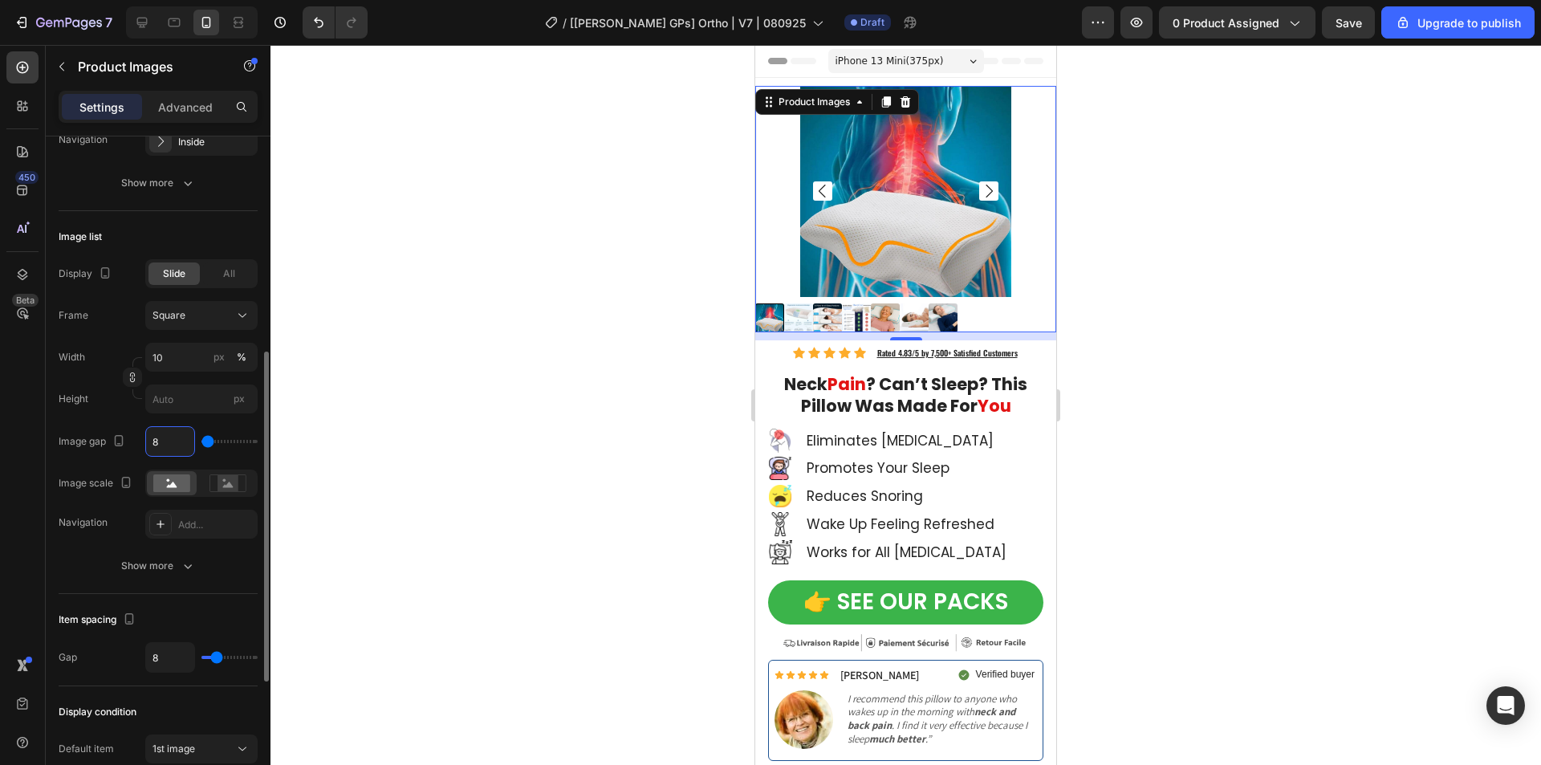
type input "8"
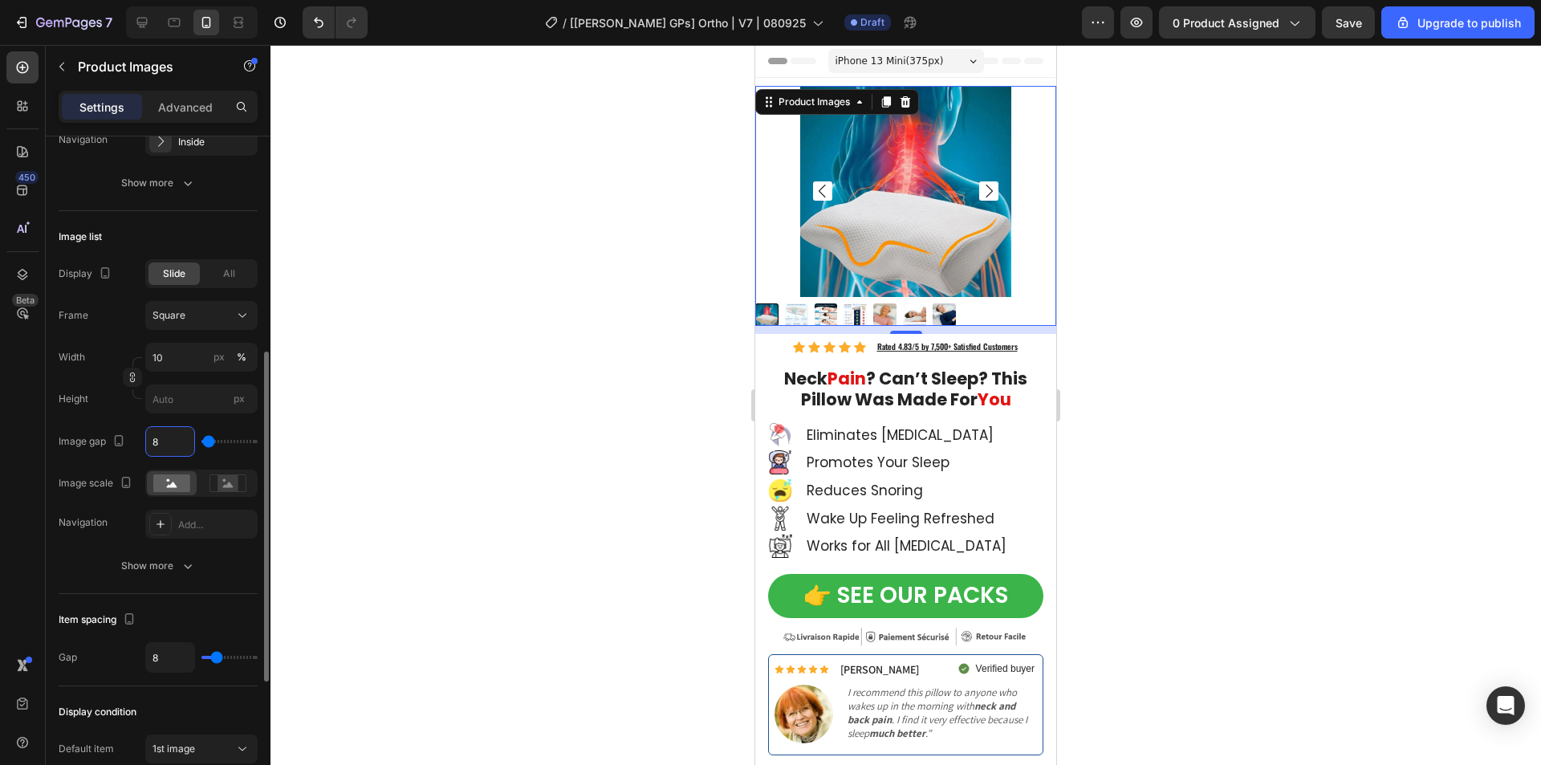
click at [139, 429] on div "Image gap 8" at bounding box center [158, 441] width 199 height 30
click at [171, 452] on input "8" at bounding box center [170, 441] width 48 height 29
type input "5"
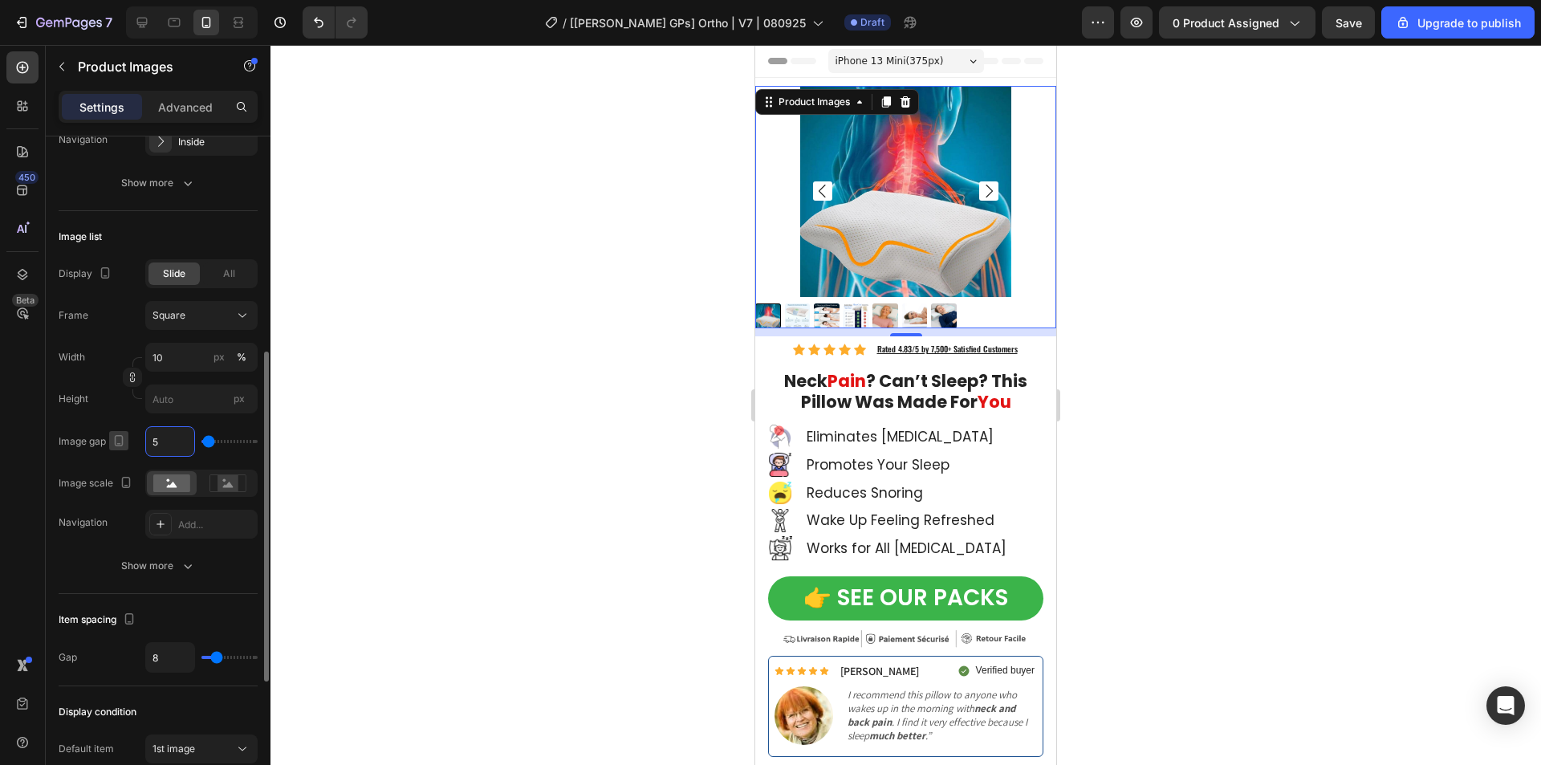
click at [117, 433] on icon "button" at bounding box center [119, 441] width 16 height 16
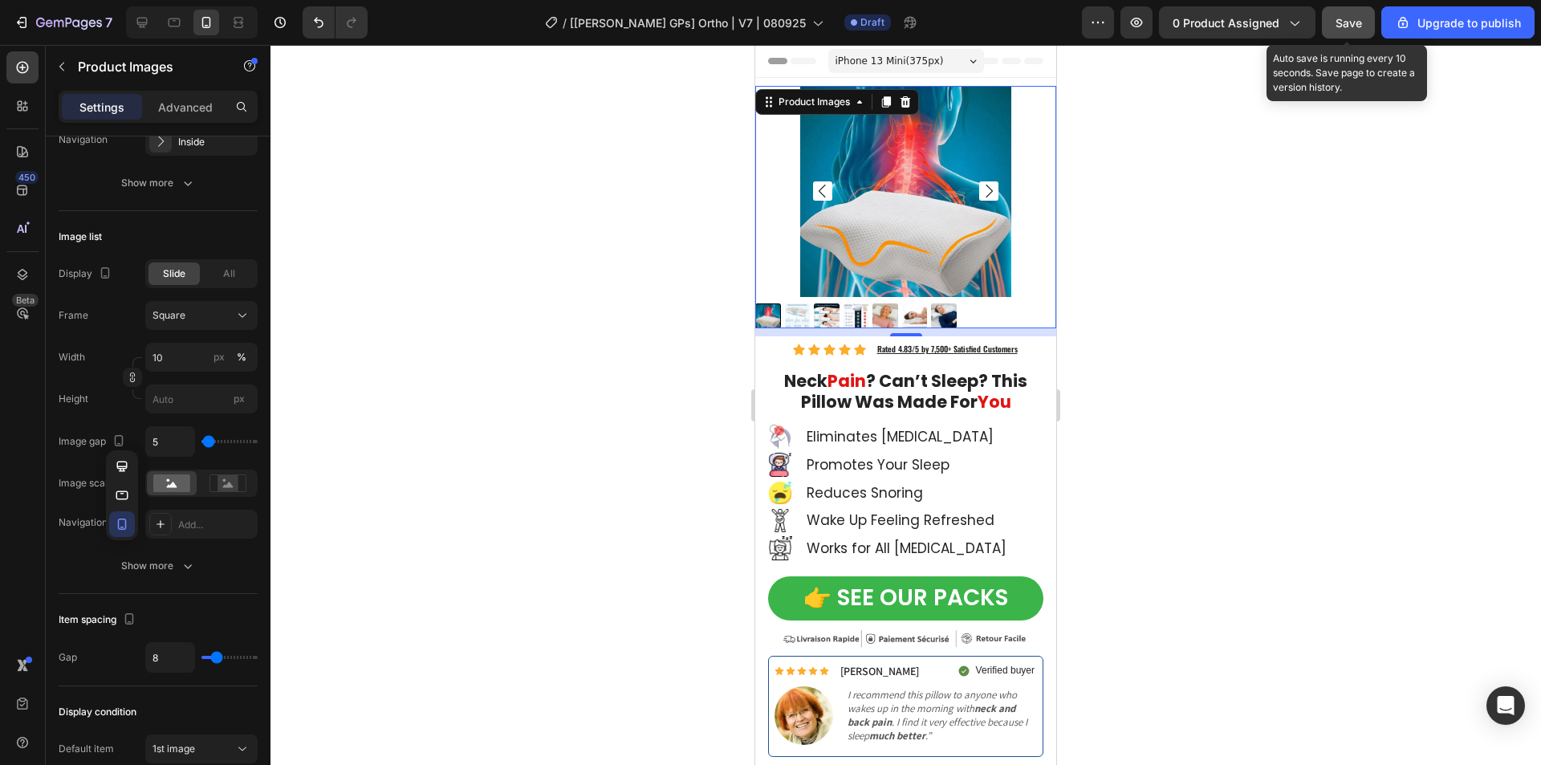
click at [1343, 26] on span "Save" at bounding box center [1348, 23] width 26 height 14
click at [1337, 18] on span "Save" at bounding box center [1348, 23] width 26 height 14
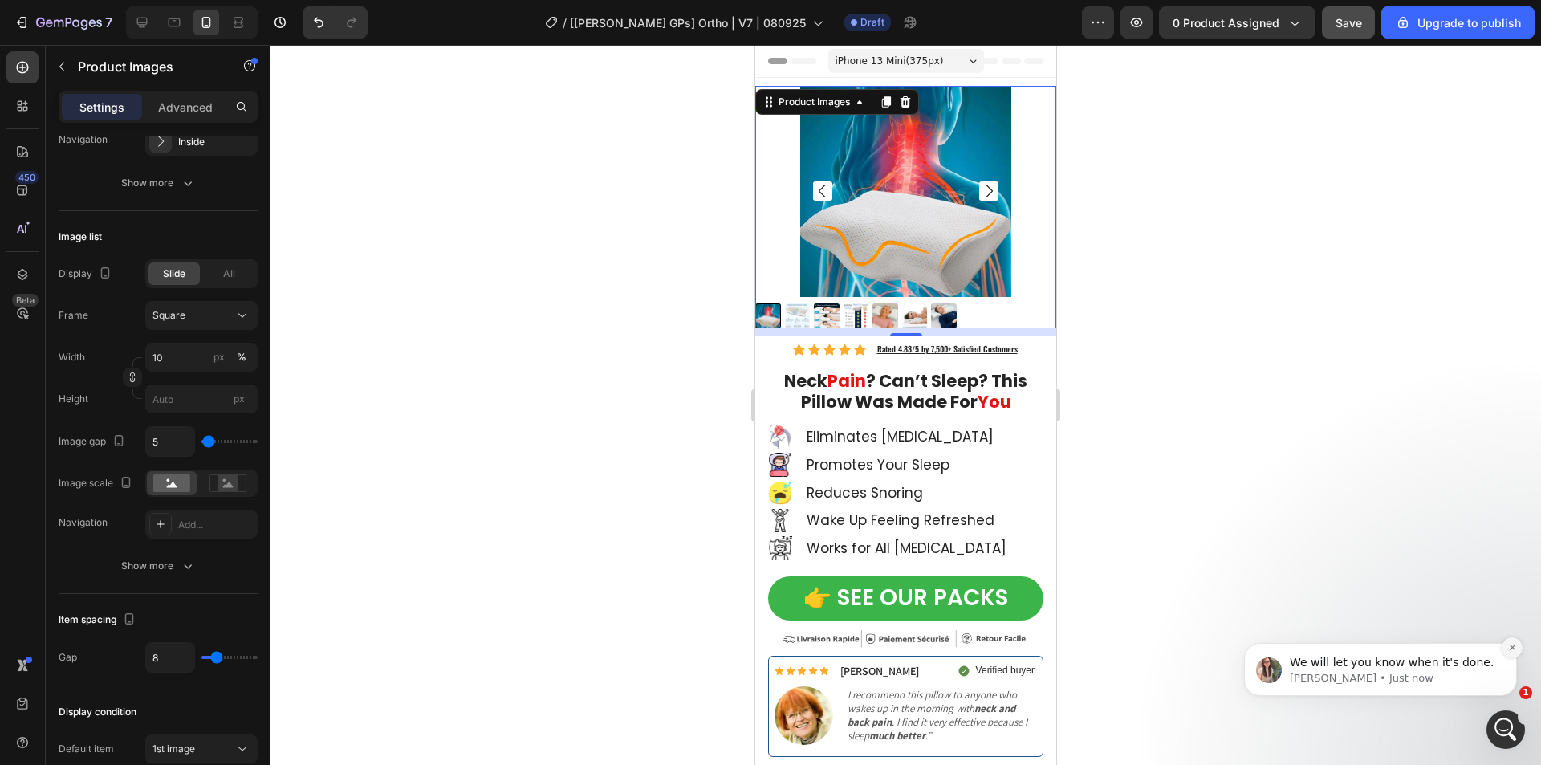
click at [1513, 648] on icon "Dismiss notification" at bounding box center [1512, 647] width 9 height 9
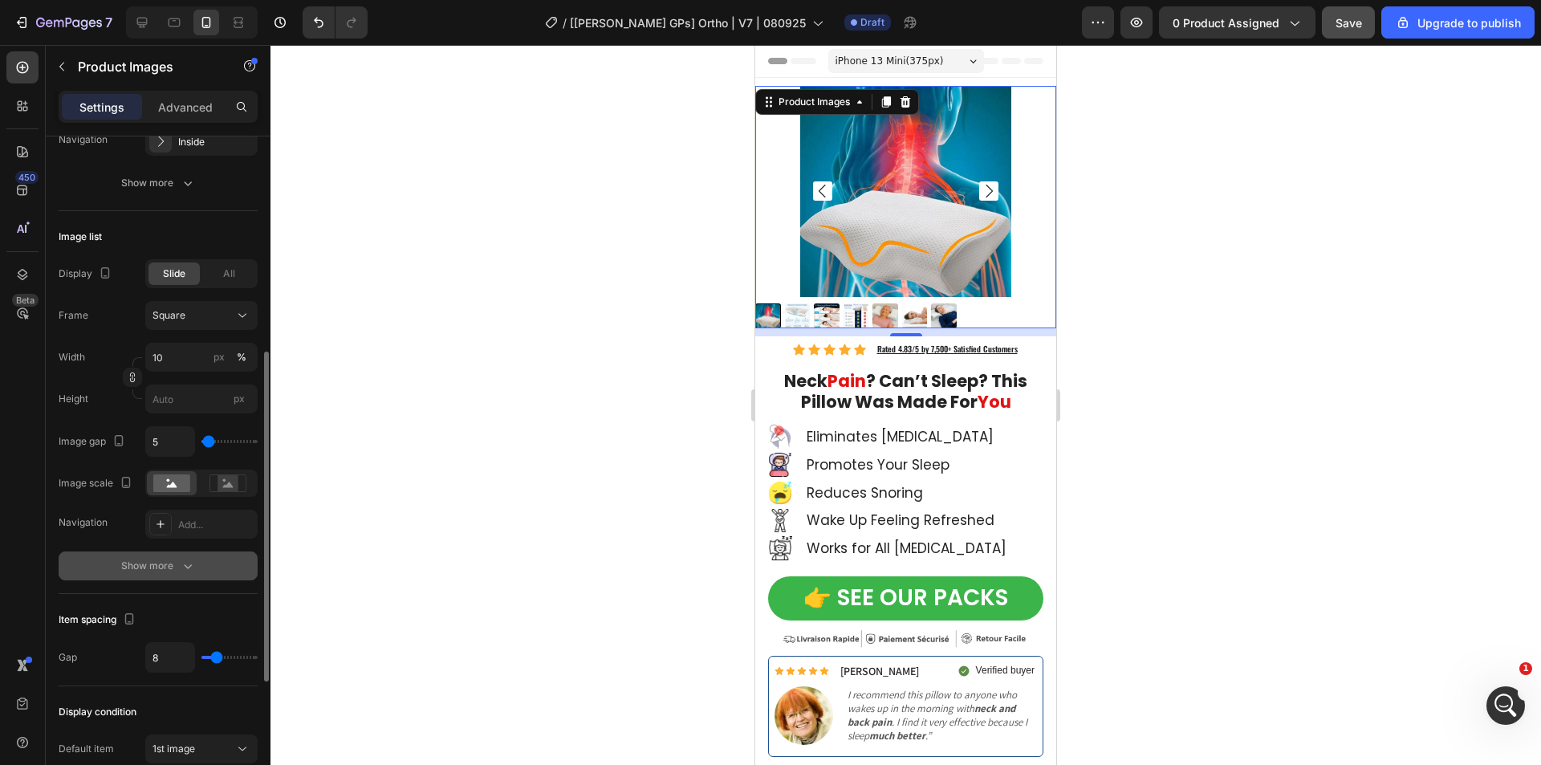
click at [154, 563] on div "Show more" at bounding box center [158, 566] width 75 height 16
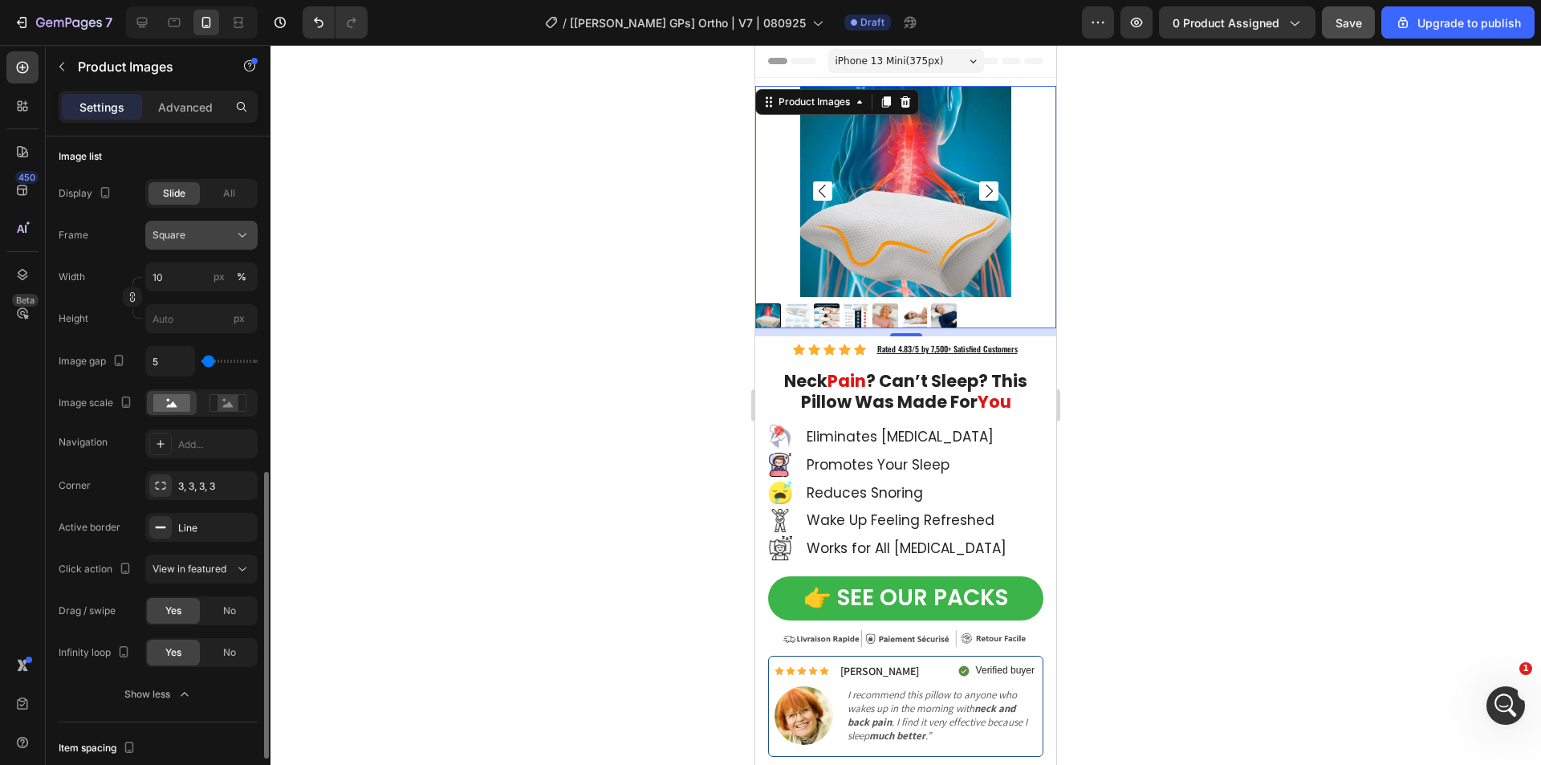
scroll to position [600, 0]
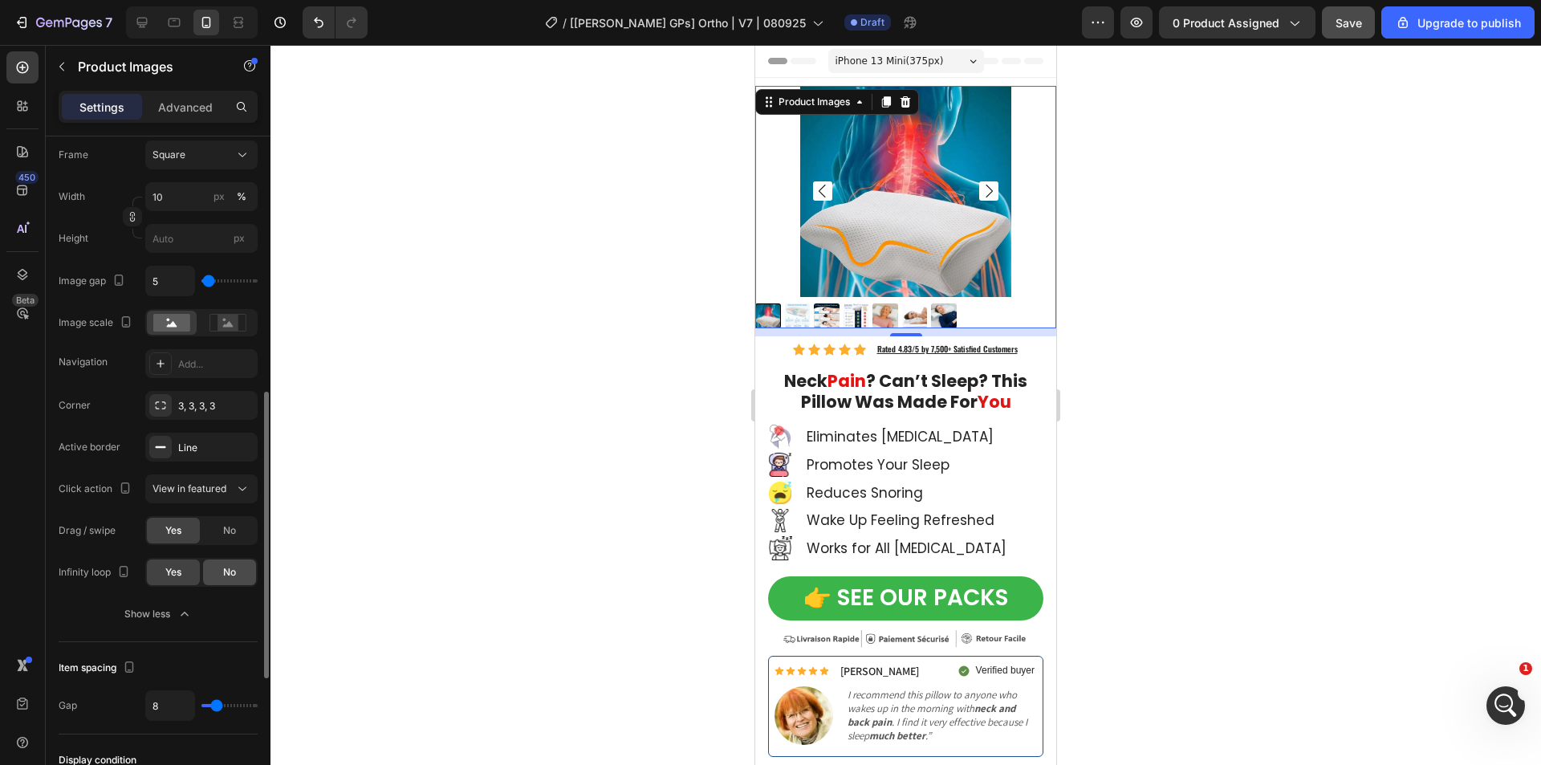
click at [231, 573] on span "No" at bounding box center [229, 572] width 13 height 14
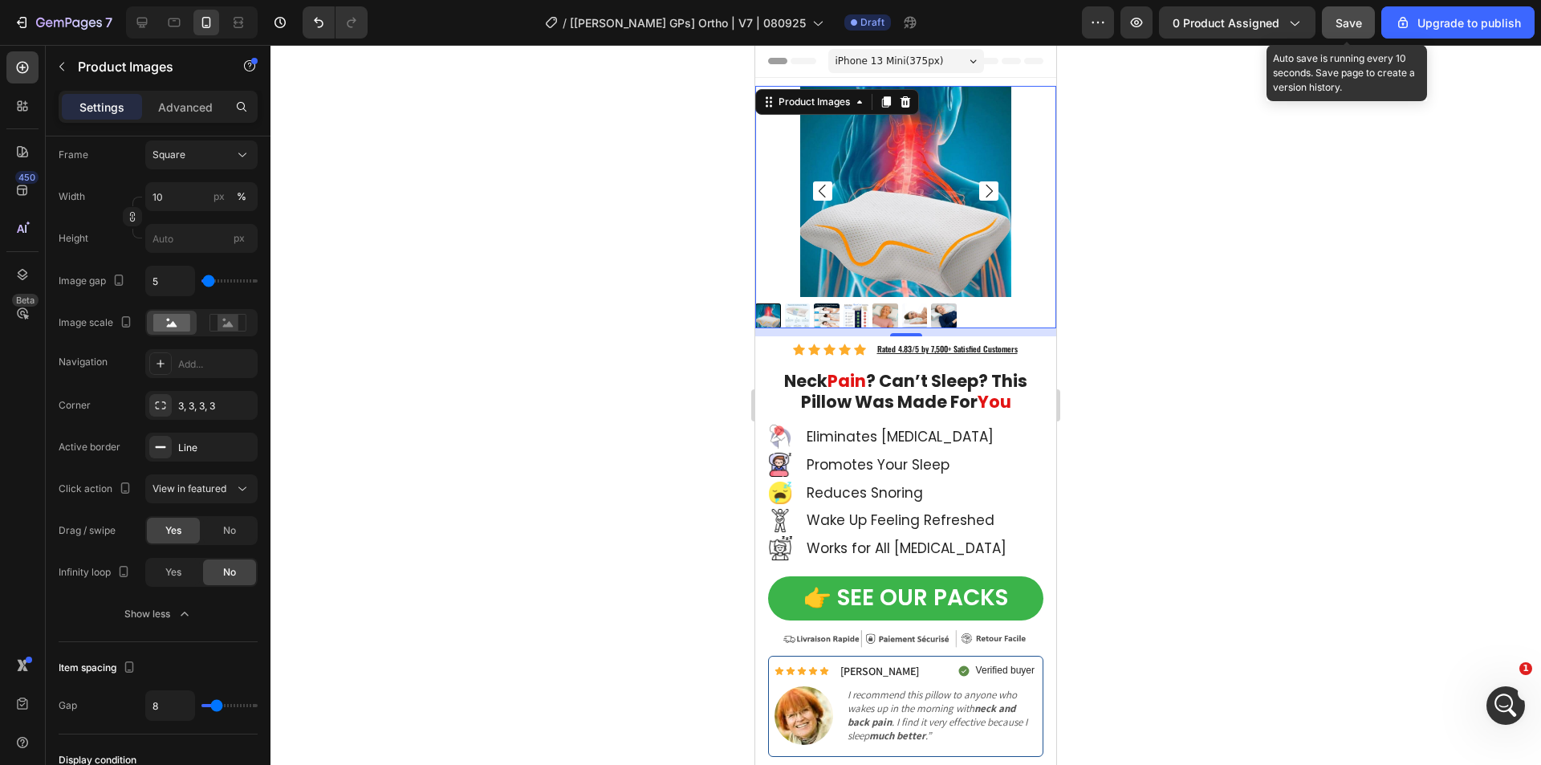
click at [1353, 26] on span "Save" at bounding box center [1348, 23] width 26 height 14
click at [971, 303] on div at bounding box center [905, 316] width 301 height 26
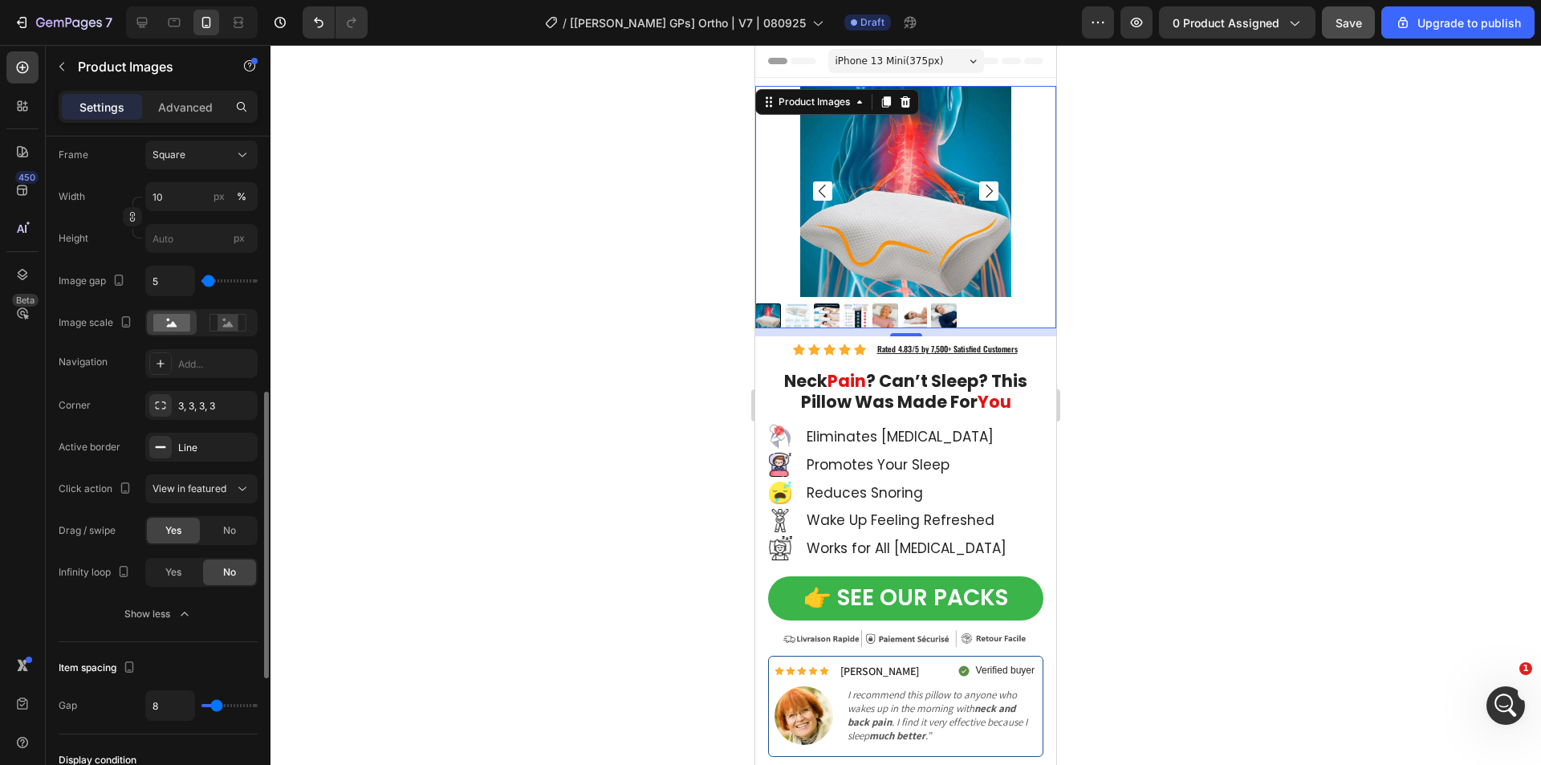
type input "0"
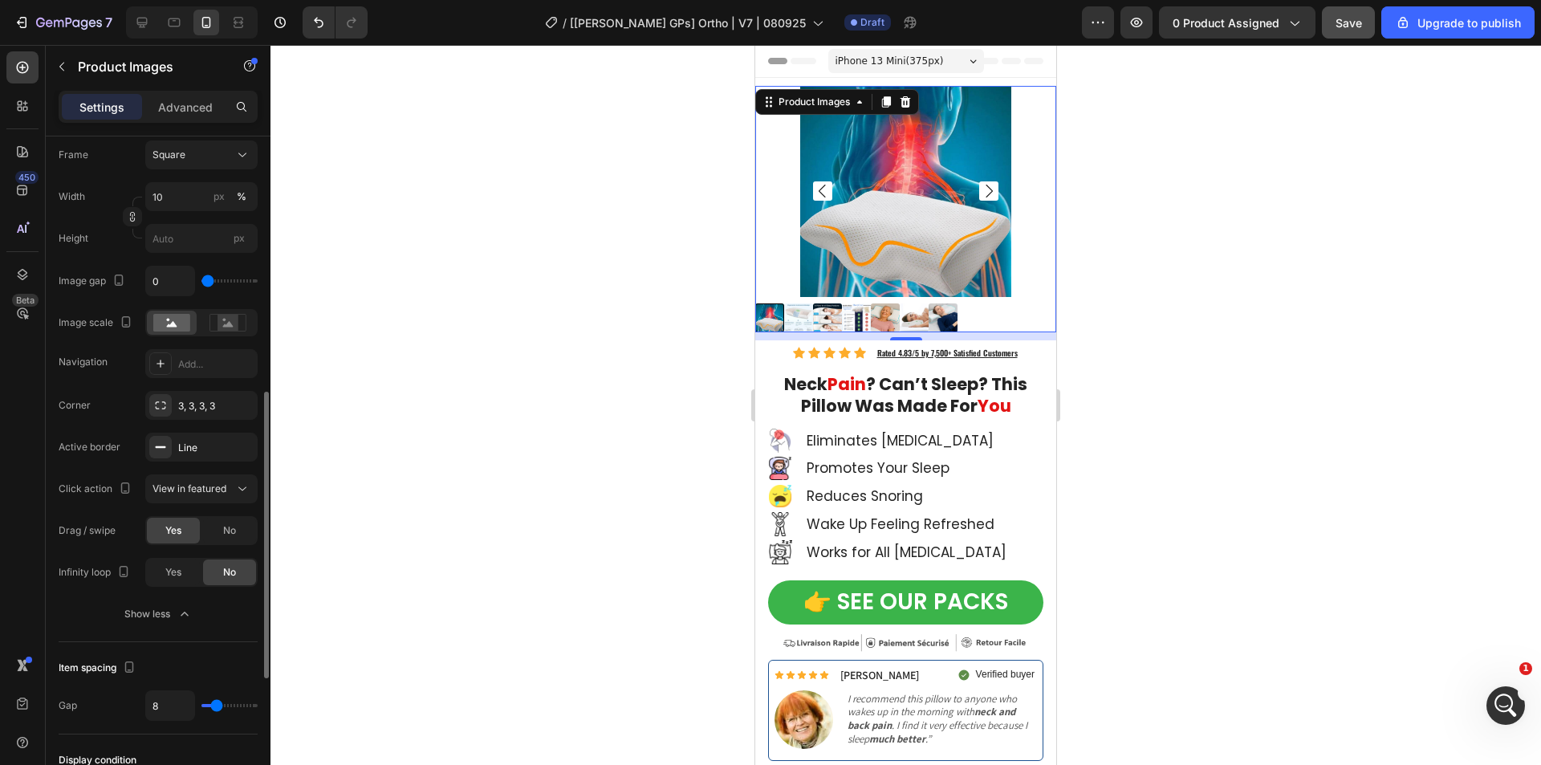
drag, startPoint x: 203, startPoint y: 281, endPoint x: 657, endPoint y: 378, distance: 464.5
type input "0"
click at [201, 282] on input "range" at bounding box center [229, 280] width 56 height 3
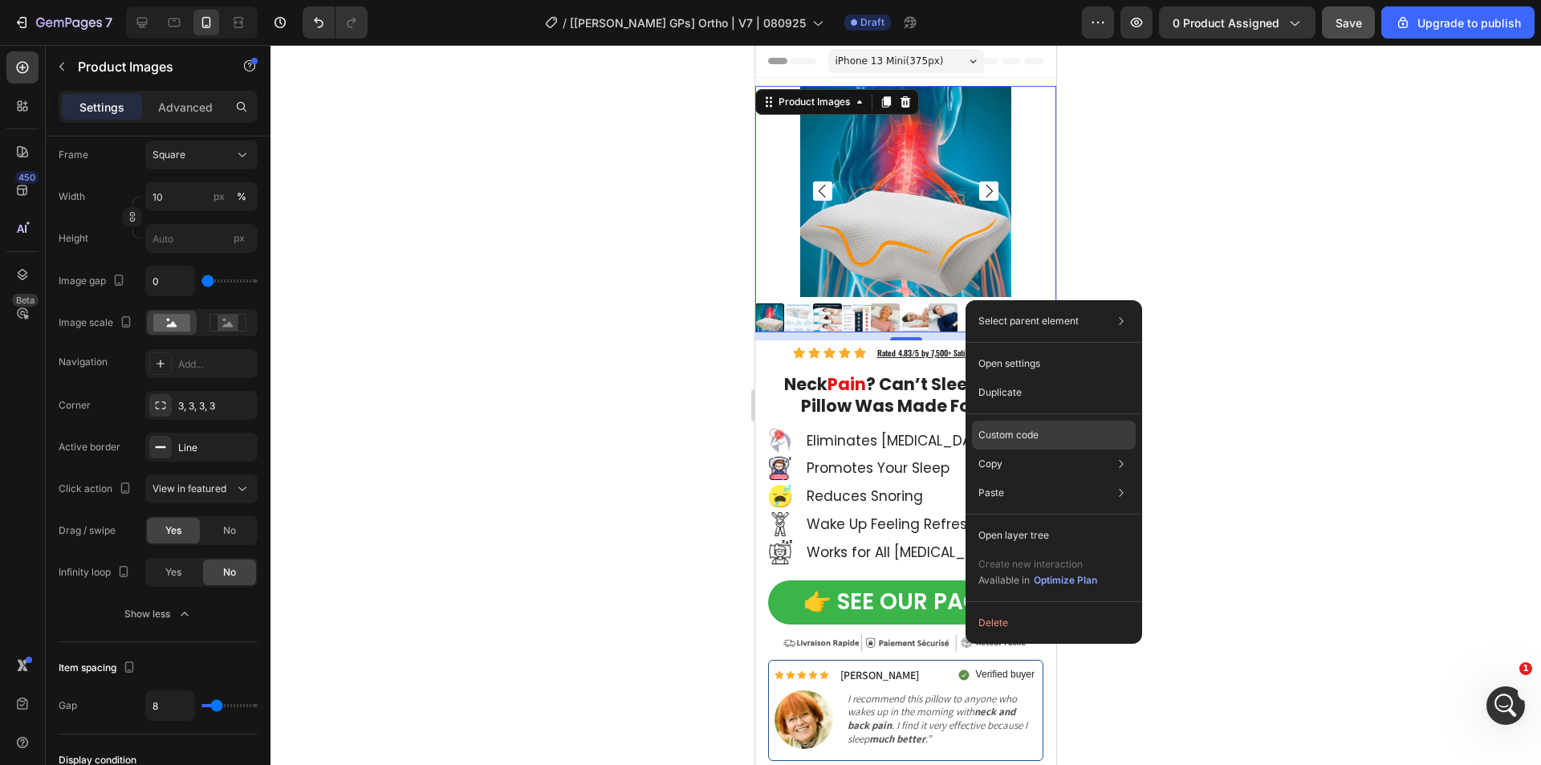
click at [1001, 432] on p "Custom code" at bounding box center [1008, 435] width 60 height 14
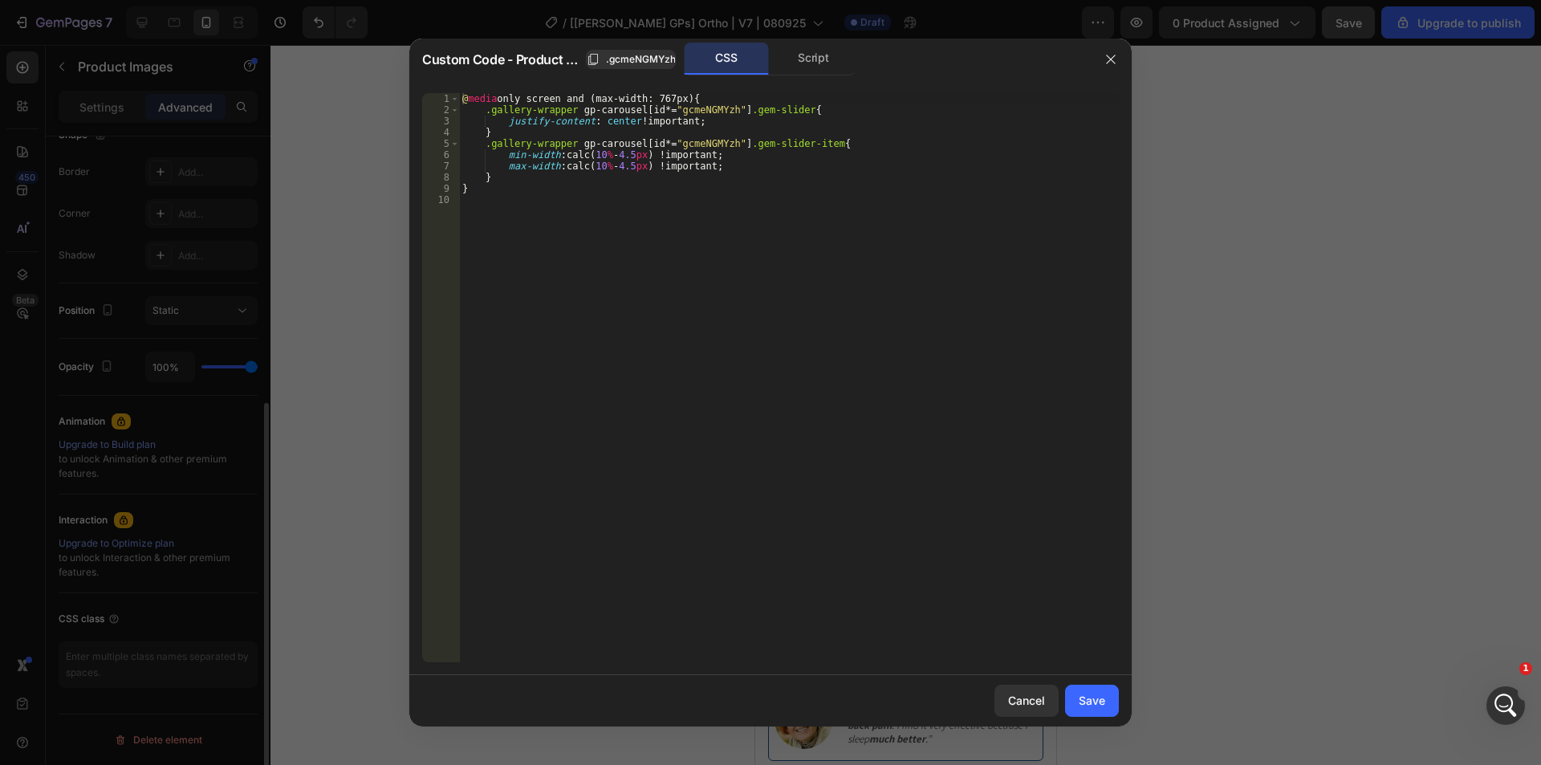
scroll to position [440, 0]
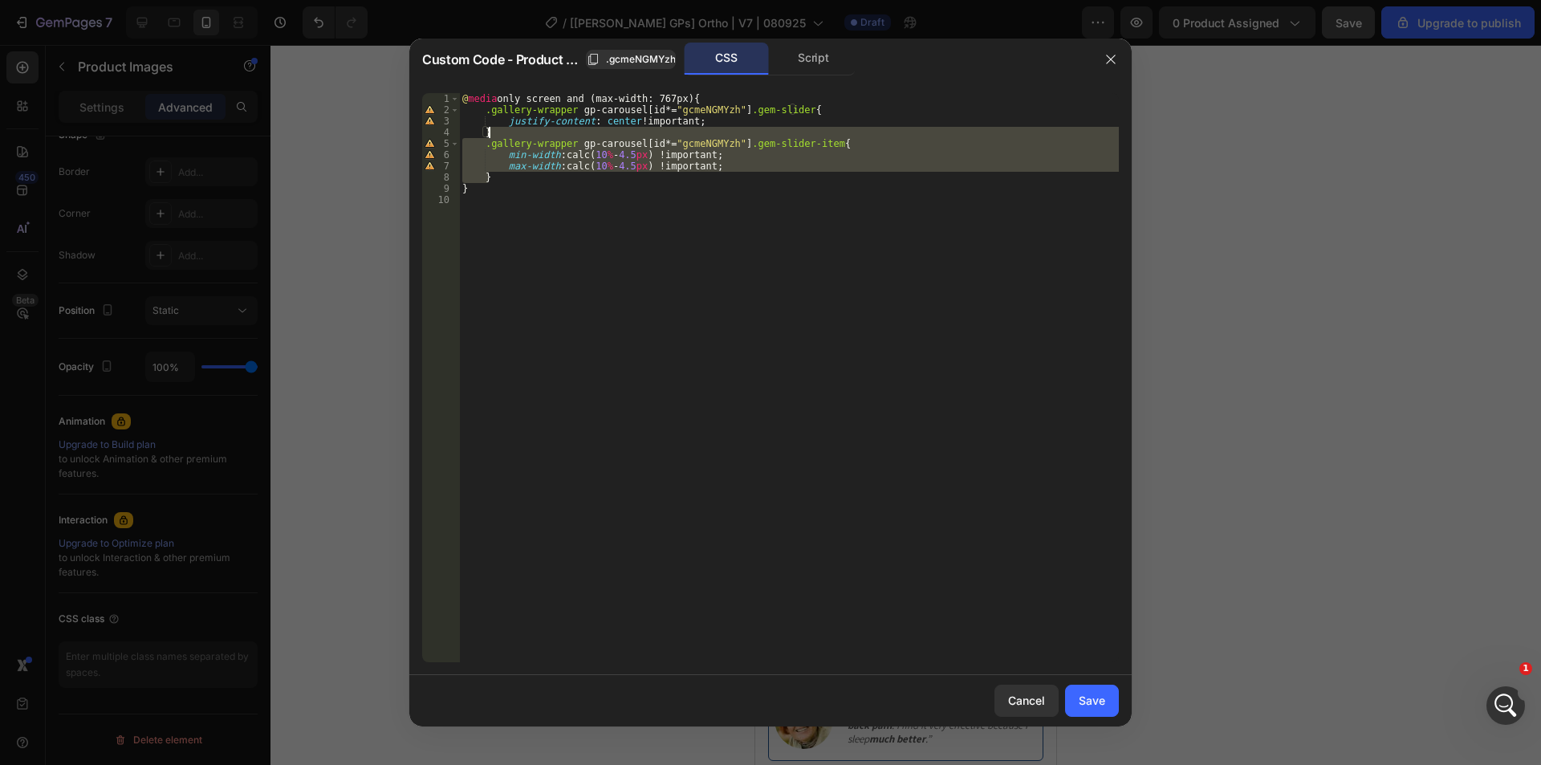
drag, startPoint x: 499, startPoint y: 175, endPoint x: 502, endPoint y: 133, distance: 41.9
click at [502, 133] on div "@ media only screen and (max-width: 767px) { .gallery-wrapper gp-carousel [ id …" at bounding box center [789, 388] width 660 height 591
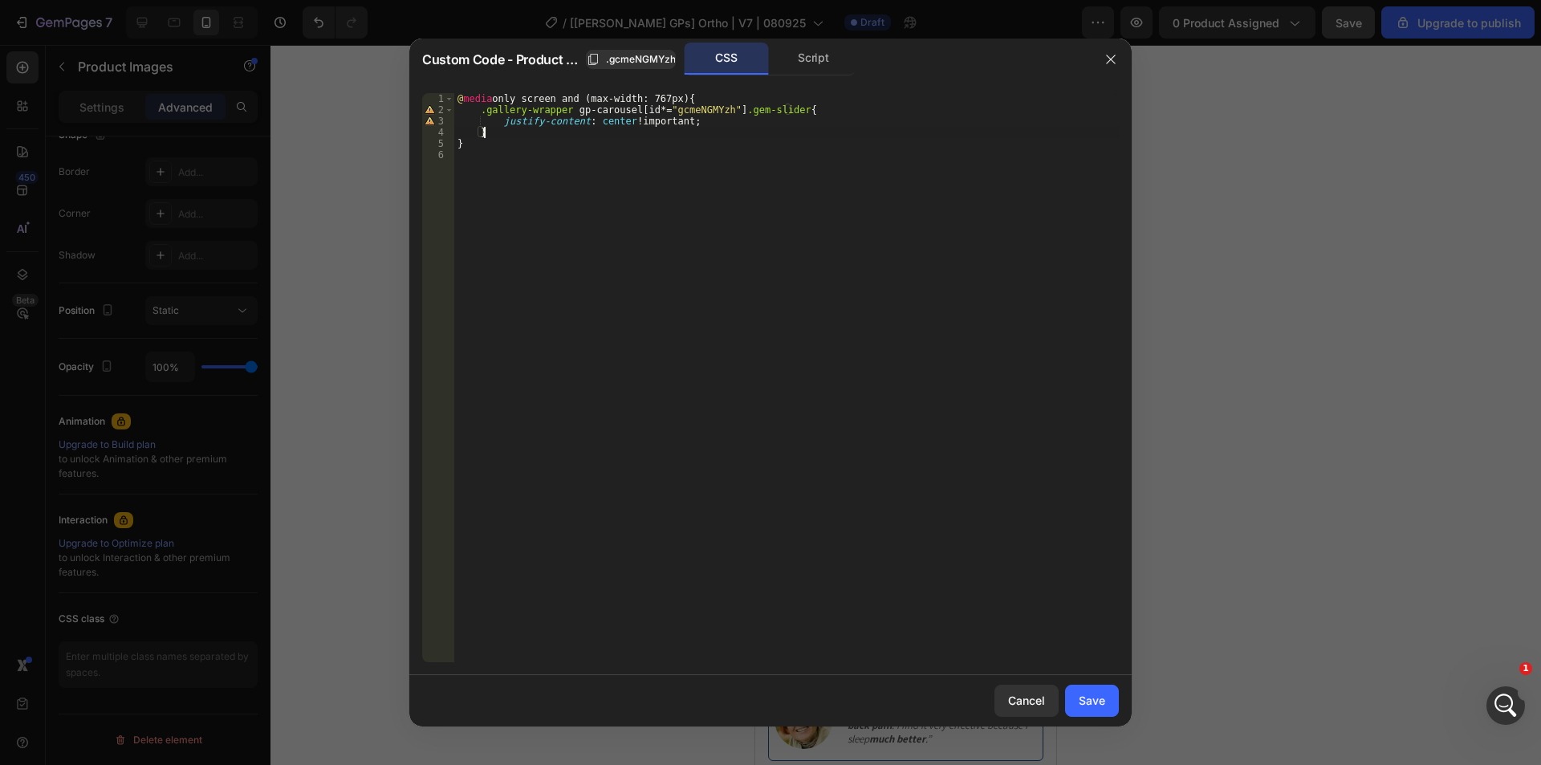
click at [699, 121] on div "@ media only screen and (max-width: 767px) { .gallery-wrapper gp-carousel [ id …" at bounding box center [786, 388] width 664 height 591
type textarea "justify-content: center !important;"
type textarea "column-gap: 8px !"
click at [1095, 708] on div "Save" at bounding box center [1092, 700] width 26 height 17
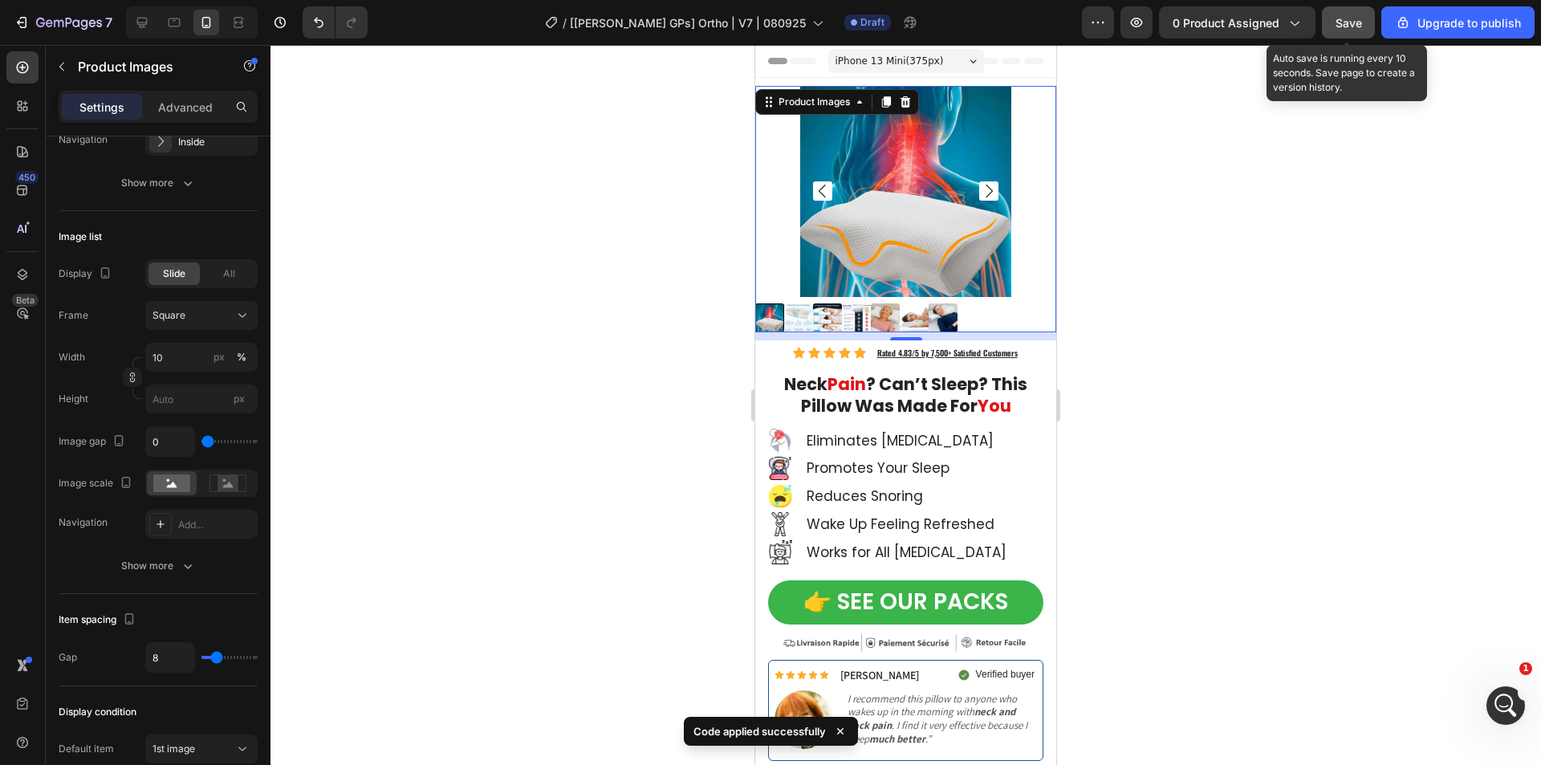
click at [1351, 28] on span "Save" at bounding box center [1348, 23] width 26 height 14
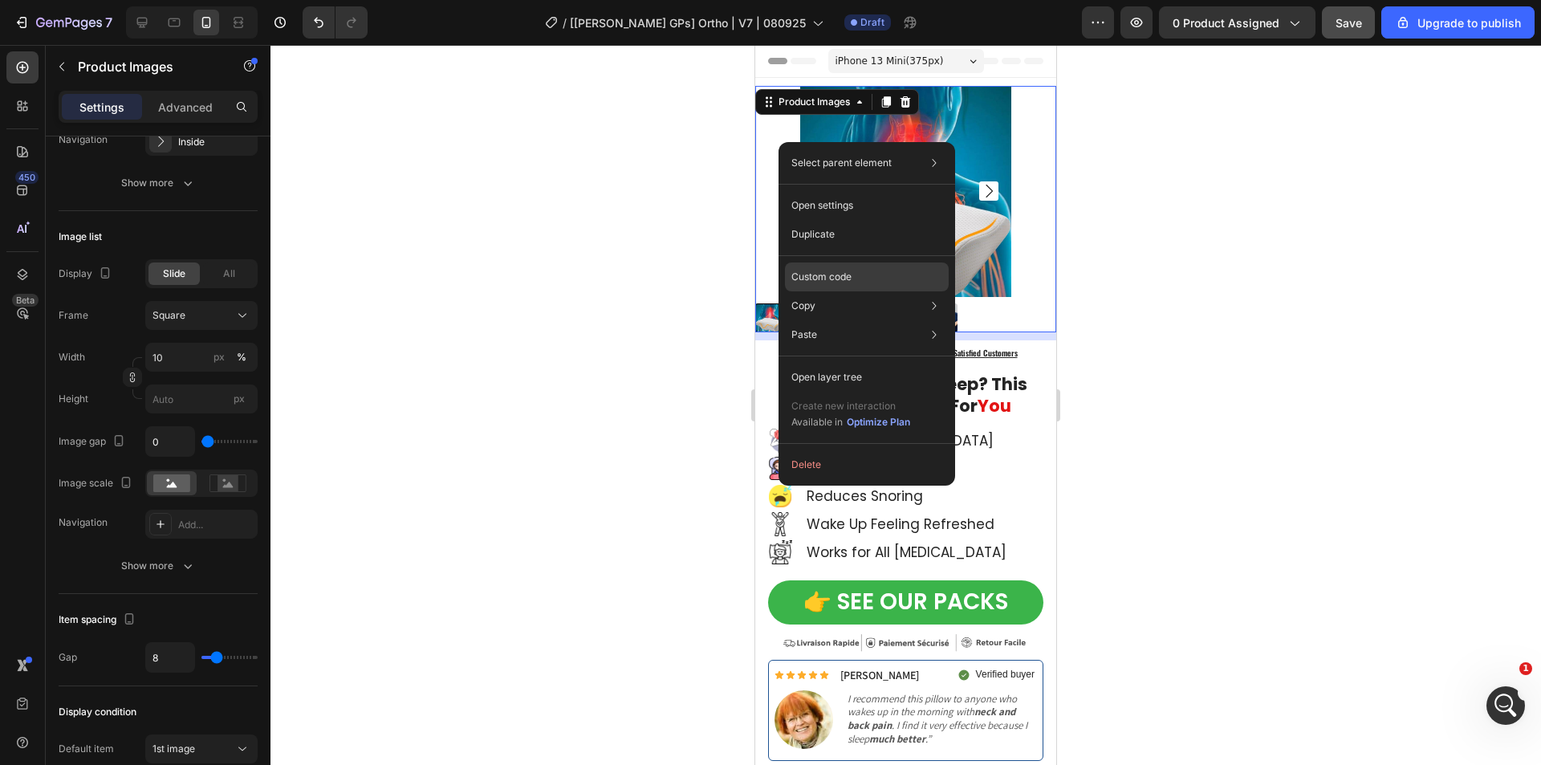
click at [833, 280] on p "Custom code" at bounding box center [821, 277] width 60 height 14
